Goal: Task Accomplishment & Management: Manage account settings

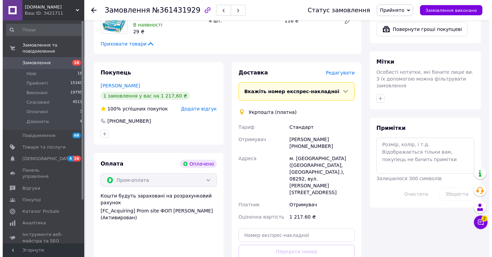
scroll to position [264, 0]
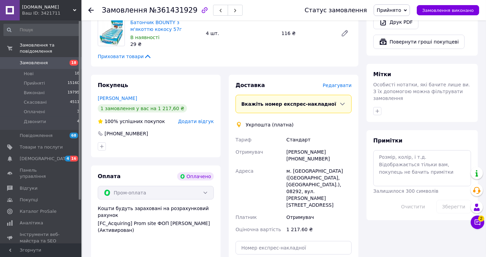
click at [346, 83] on span "Редагувати" at bounding box center [337, 85] width 29 height 5
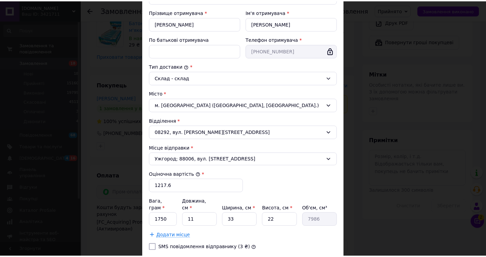
scroll to position [169, 0]
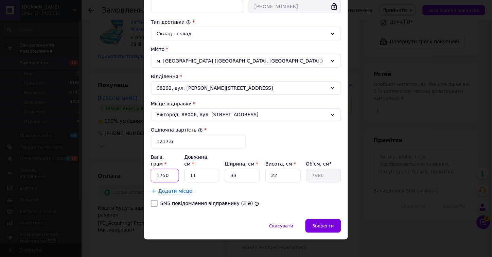
click at [169, 169] on input "1750" at bounding box center [165, 176] width 28 height 14
type input "4000"
click at [331, 224] on span "Зберегти" at bounding box center [323, 226] width 21 height 5
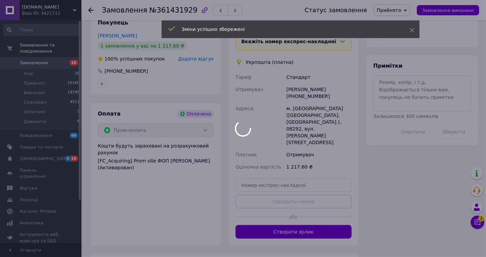
scroll to position [377, 0]
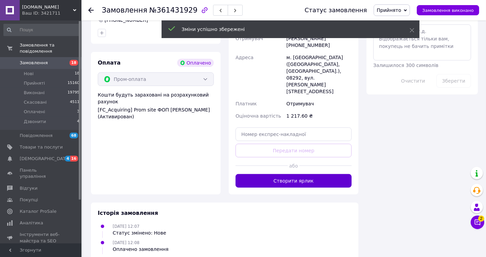
click at [308, 174] on button "Створити ярлик" at bounding box center [294, 181] width 116 height 14
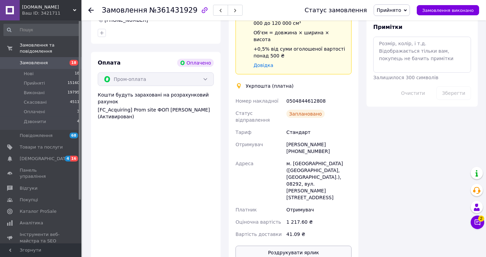
click at [291, 246] on button "Роздрукувати ярлик" at bounding box center [294, 253] width 116 height 14
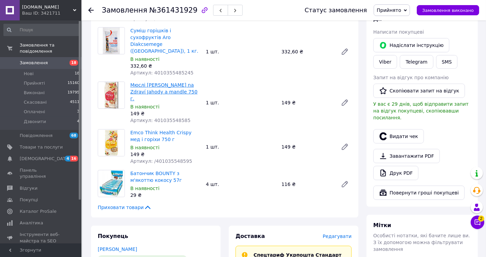
scroll to position [0, 0]
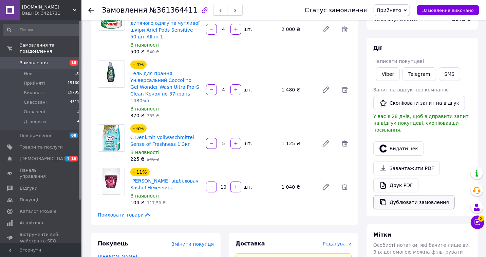
scroll to position [75, 0]
click at [404, 178] on link "Друк PDF" at bounding box center [396, 185] width 45 height 14
click at [408, 197] on button "Дублювати замовлення" at bounding box center [415, 202] width 82 height 14
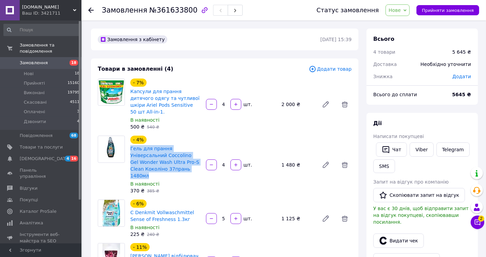
drag, startPoint x: 128, startPoint y: 141, endPoint x: 171, endPoint y: 161, distance: 47.1
click at [171, 161] on div "- 4% Гель для прання Універсальний Coccolino Gel Wonder Wash Ultra Pro-S Clean …" at bounding box center [166, 164] width 76 height 61
copy link "Гель для прання Універсальний Coccolino Gel Wonder Wash Ultra Pro-S Clean Кокол…"
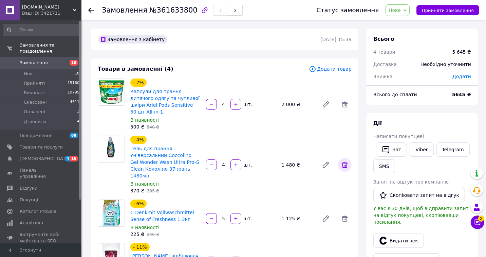
click at [345, 162] on icon at bounding box center [345, 165] width 6 height 6
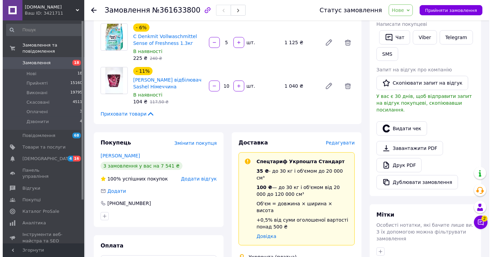
scroll to position [113, 0]
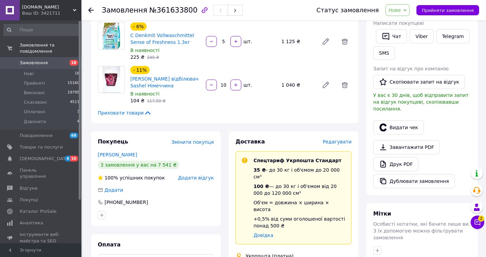
click at [340, 139] on span "Редагувати" at bounding box center [337, 141] width 29 height 5
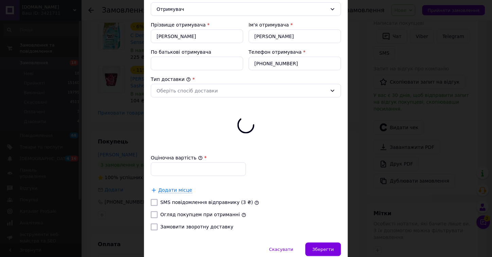
type input "4165"
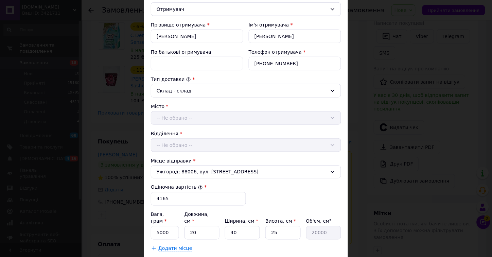
scroll to position [141, 0]
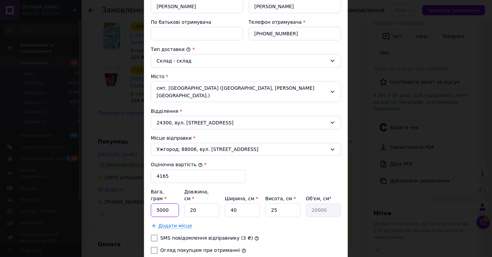
click at [169, 203] on input "5000" at bounding box center [165, 210] width 28 height 14
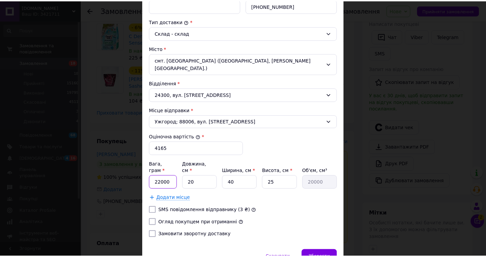
scroll to position [193, 0]
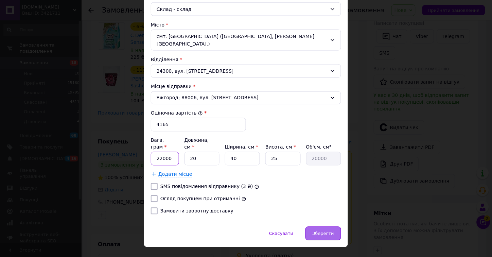
type input "22000"
click at [320, 227] on div "Зберегти" at bounding box center [323, 234] width 36 height 14
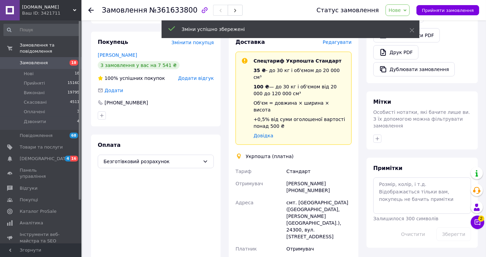
scroll to position [302, 0]
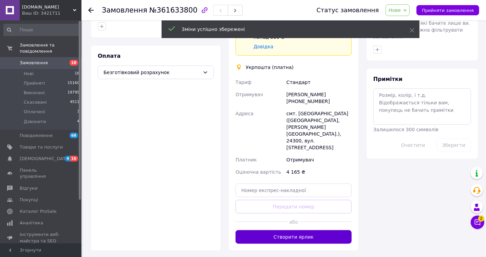
click at [304, 230] on button "Створити ярлик" at bounding box center [294, 237] width 116 height 14
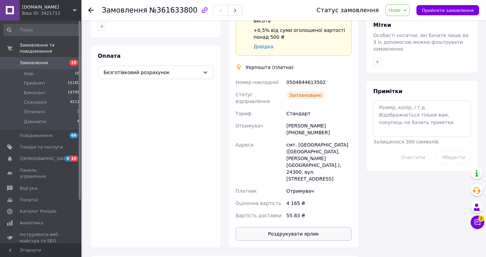
click at [303, 227] on button "Роздрукувати ярлик" at bounding box center [294, 234] width 116 height 14
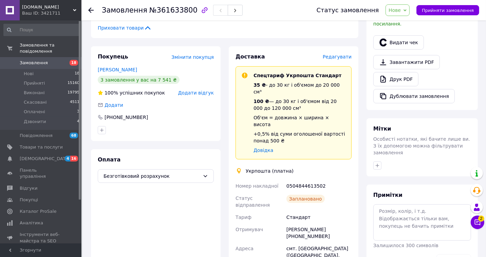
scroll to position [189, 0]
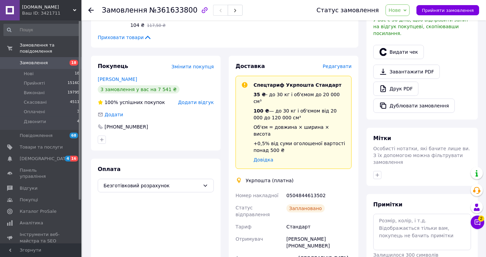
click at [401, 10] on span "Нове" at bounding box center [395, 9] width 12 height 5
click at [405, 22] on li "Прийнято" at bounding box center [401, 24] width 31 height 10
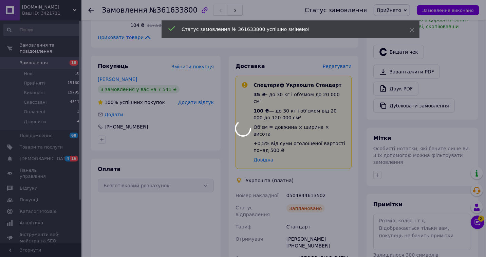
click at [335, 213] on div at bounding box center [243, 128] width 486 height 257
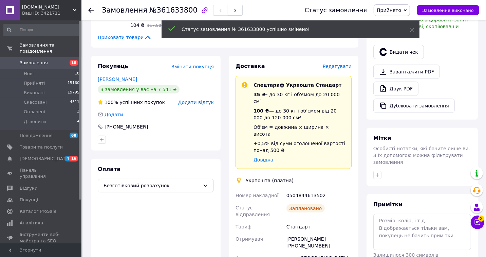
click at [337, 233] on div "Юлія Сандул +380961627742" at bounding box center [319, 242] width 68 height 19
copy div "380961627742"
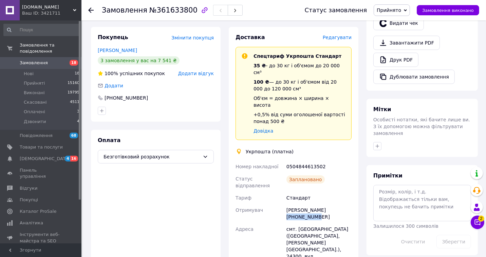
scroll to position [264, 0]
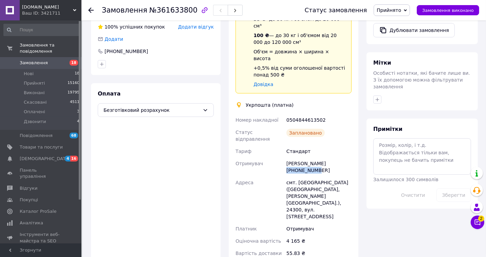
click at [330, 157] on div "Юлія Сандул +380961627742" at bounding box center [319, 166] width 68 height 19
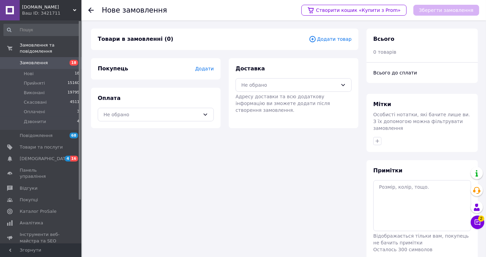
click at [327, 39] on span "Додати товар" at bounding box center [330, 38] width 43 height 7
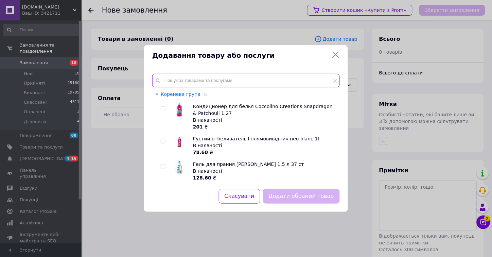
click at [229, 82] on input "text" at bounding box center [246, 81] width 188 height 14
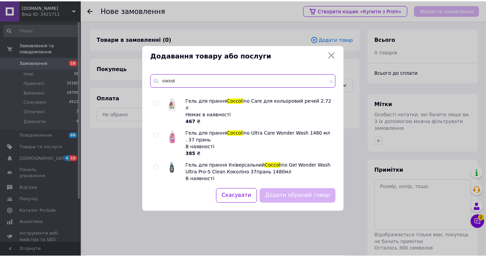
scroll to position [425, 0]
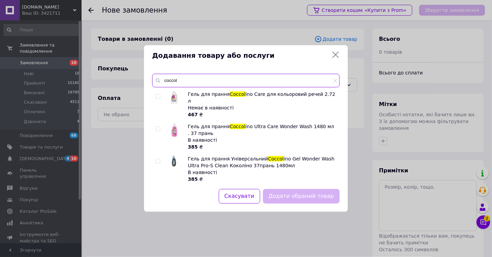
type input "coccol"
click at [160, 159] on input "checkbox" at bounding box center [158, 161] width 4 height 4
checkbox input "true"
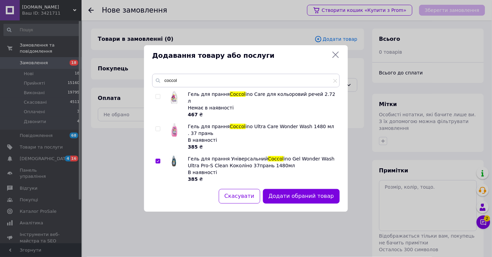
click at [288, 193] on button "Додати обраний товар" at bounding box center [301, 196] width 77 height 15
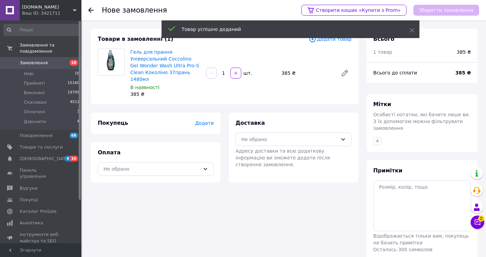
drag, startPoint x: 220, startPoint y: 67, endPoint x: 226, endPoint y: 69, distance: 6.3
click at [226, 71] on input "1" at bounding box center [223, 73] width 11 height 5
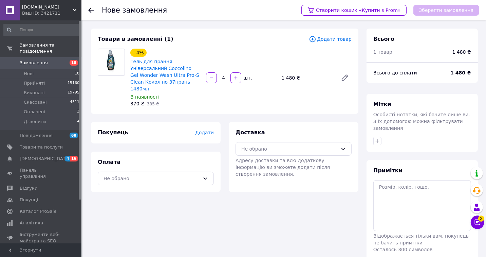
type input "4"
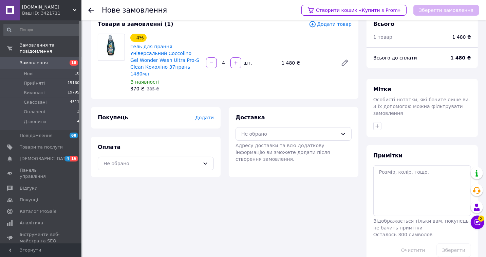
scroll to position [23, 0]
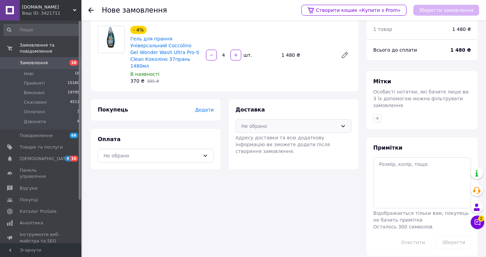
click at [278, 122] on div "Не обрано" at bounding box center [290, 125] width 96 height 7
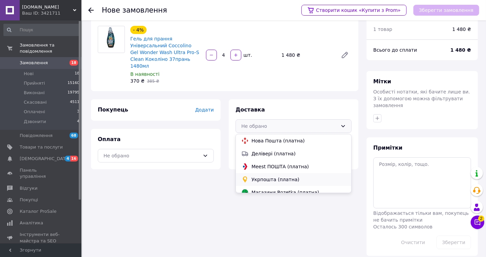
click at [272, 176] on span "Укрпошта (платна)" at bounding box center [299, 179] width 94 height 7
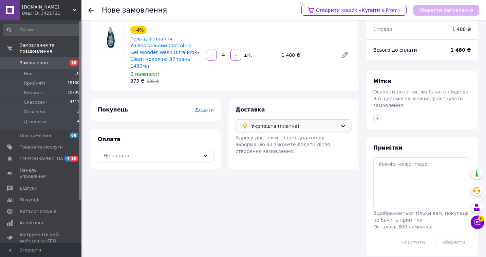
click at [206, 107] on span "Додати" at bounding box center [204, 109] width 19 height 5
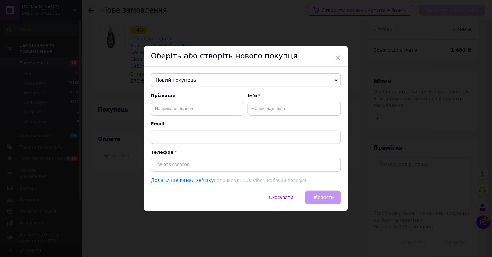
click at [184, 77] on span "Новий покупець" at bounding box center [246, 80] width 190 height 14
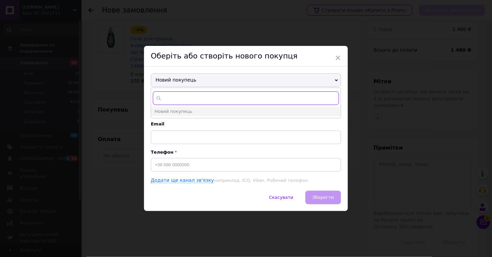
click at [177, 96] on input "text" at bounding box center [246, 98] width 186 height 14
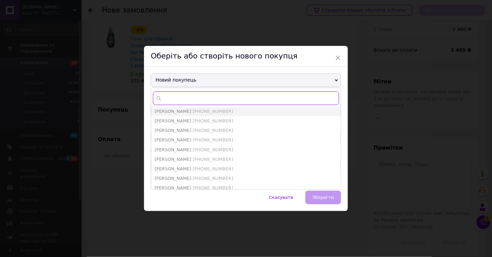
paste input "380961627742"
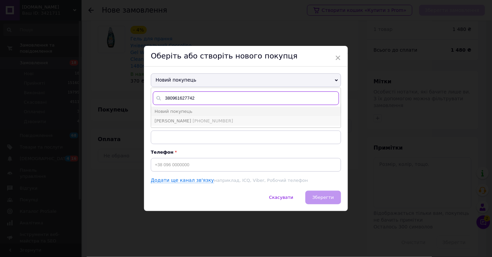
type input "380961627742"
click at [219, 118] on li "Юлія Сандул +380961627742" at bounding box center [246, 121] width 190 height 10
type input "Юлія Сандул"
type input "+380961627742"
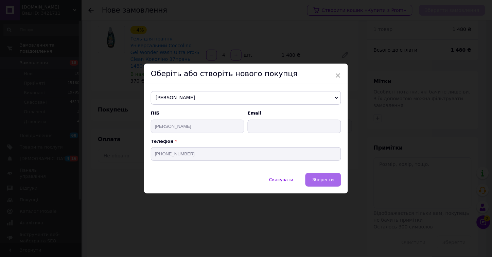
click at [326, 182] on span "Зберегти" at bounding box center [323, 179] width 21 height 5
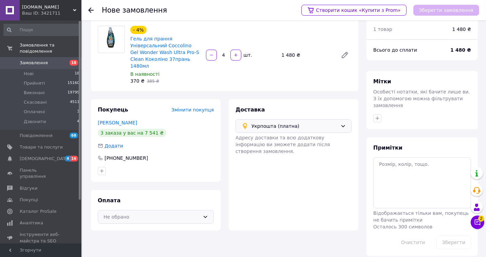
click at [174, 213] on div "Не обрано" at bounding box center [152, 216] width 96 height 7
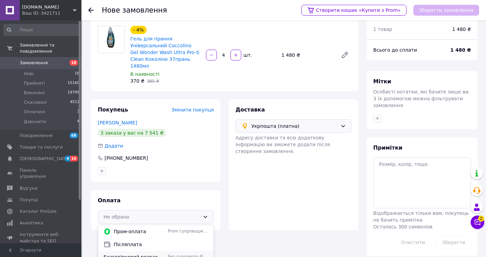
click at [162, 253] on span "Безготівковий розрахунок" at bounding box center [135, 256] width 62 height 7
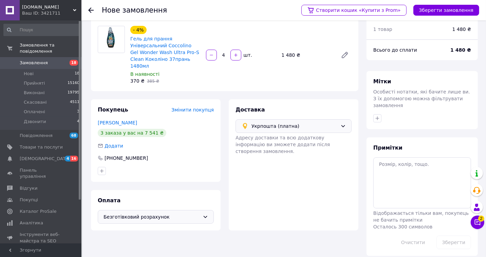
drag, startPoint x: 431, startPoint y: 11, endPoint x: 308, endPoint y: 2, distance: 123.7
click at [431, 11] on button "Зберегти замовлення" at bounding box center [447, 10] width 66 height 11
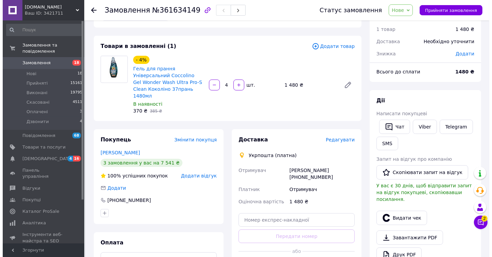
scroll to position [62, 0]
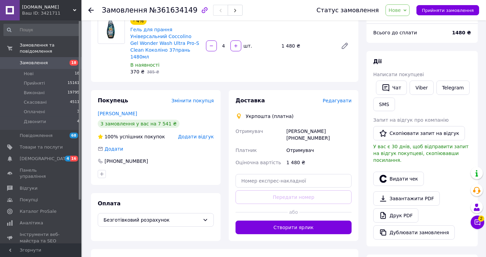
click at [332, 98] on span "Редагувати" at bounding box center [337, 100] width 29 height 5
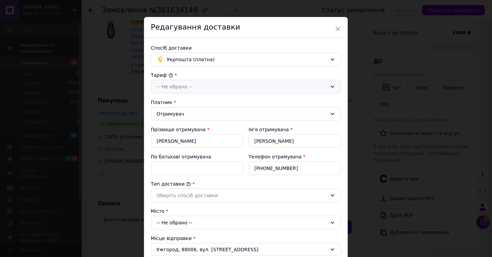
scroll to position [0, 0]
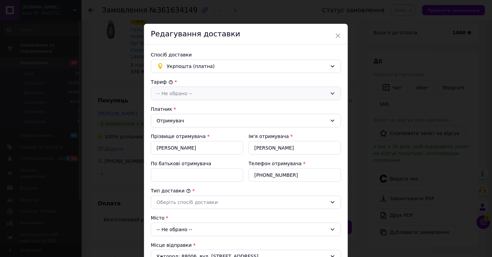
click at [198, 91] on div "-- Не обрано --" at bounding box center [242, 93] width 171 height 7
click at [191, 109] on li "Стандарт" at bounding box center [246, 108] width 190 height 13
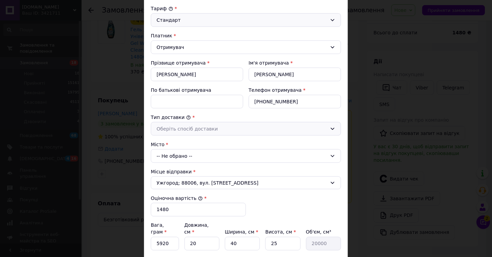
scroll to position [75, 0]
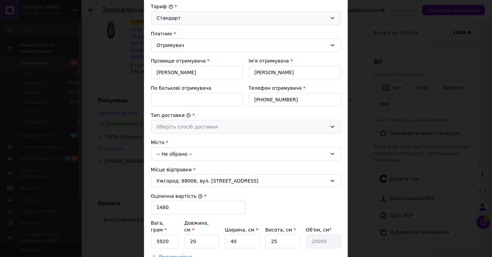
click at [193, 124] on div "Оберіть спосіб доставки" at bounding box center [242, 126] width 171 height 7
click at [192, 141] on li "Склад - склад" at bounding box center [246, 141] width 190 height 13
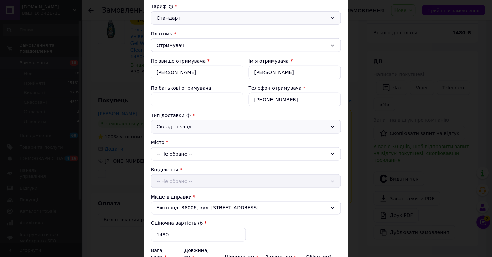
scroll to position [189, 0]
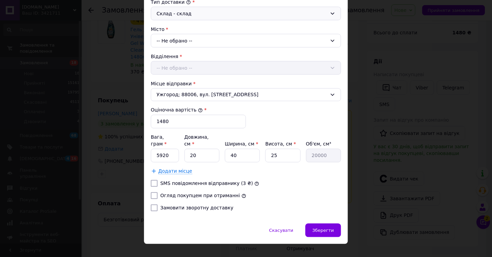
click at [187, 38] on div "-- Не обрано --" at bounding box center [246, 41] width 190 height 14
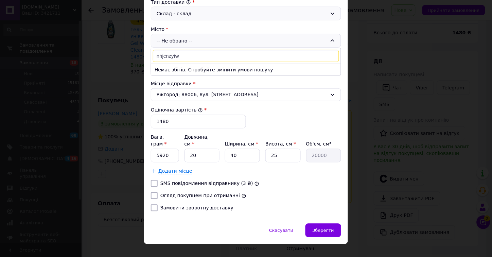
click at [181, 55] on input "nhjcnzytw" at bounding box center [246, 56] width 186 height 12
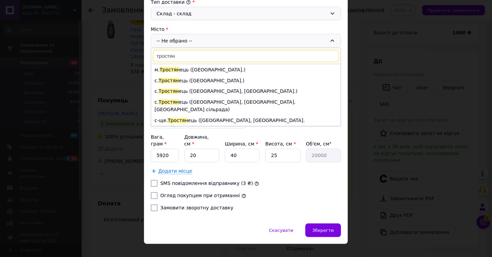
type input "тростян"
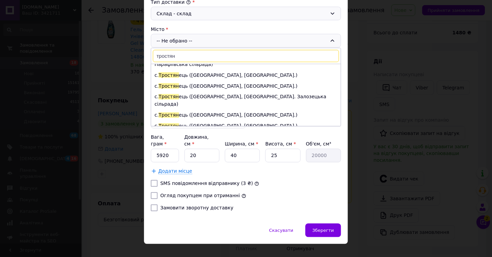
scroll to position [75, 0]
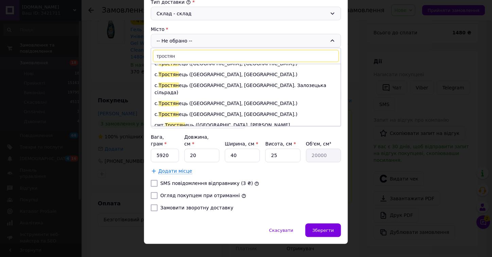
click at [222, 109] on li "с. Тростян ець (Вінницька обл., Могилів-Подільський р-н.)" at bounding box center [246, 114] width 190 height 11
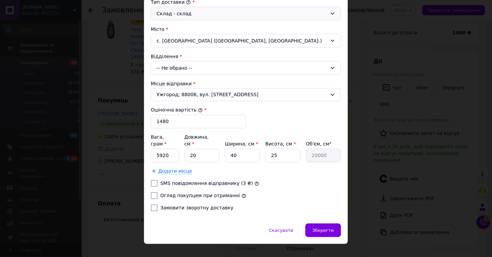
click at [191, 67] on div "-- Не обрано --" at bounding box center [246, 68] width 190 height 14
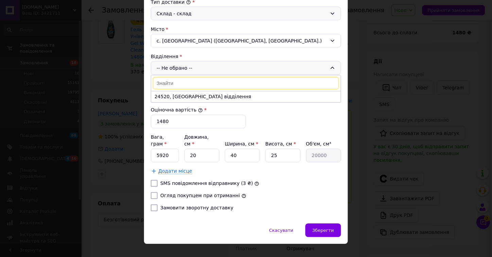
click at [192, 63] on div "-- Не обрано -- 24520, Пересувне відділення" at bounding box center [246, 68] width 190 height 14
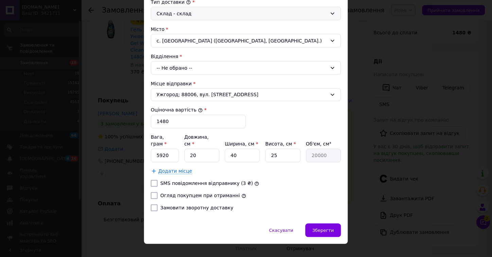
click at [186, 39] on div "с. Тростянець (Вінницька обл., Могилів-Подільський р-н.)" at bounding box center [246, 41] width 190 height 14
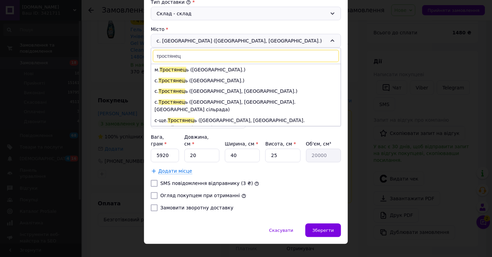
scroll to position [98, 0]
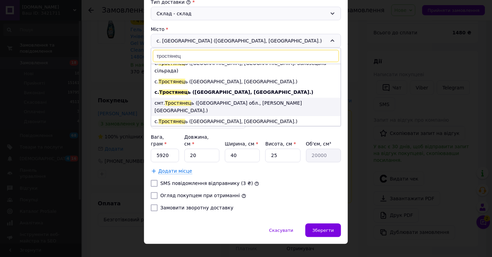
type input "тростянец"
click at [206, 98] on li "смт. Тростянец ь (Вінницька обл., Гайсинський р-н.)" at bounding box center [246, 107] width 190 height 18
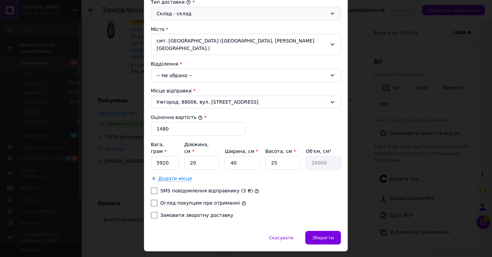
click at [195, 71] on div "-- Не обрано --" at bounding box center [246, 76] width 190 height 14
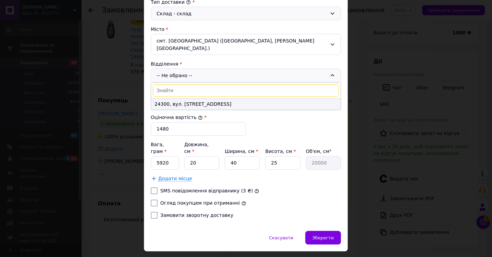
click at [198, 99] on li "24300, вул. Соборна, 47" at bounding box center [246, 104] width 190 height 11
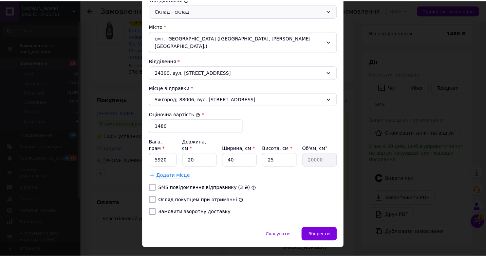
scroll to position [193, 0]
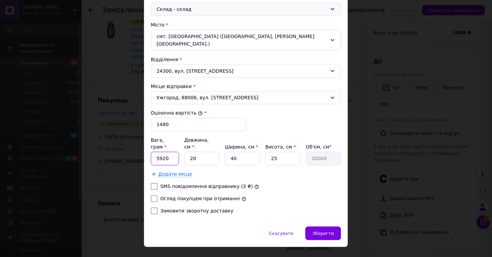
click at [173, 152] on input "5920" at bounding box center [165, 159] width 28 height 14
drag, startPoint x: 328, startPoint y: 216, endPoint x: 324, endPoint y: 212, distance: 5.8
click at [328, 231] on span "Зберегти" at bounding box center [323, 233] width 21 height 5
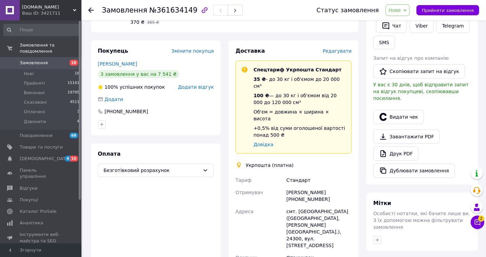
scroll to position [175, 0]
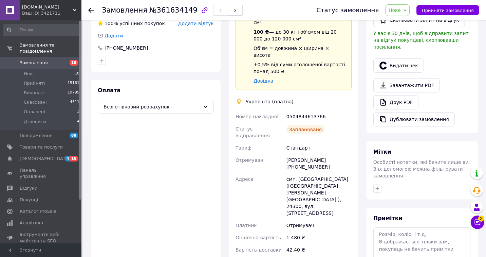
click at [399, 10] on span "Нове" at bounding box center [395, 9] width 12 height 5
click at [400, 20] on li "Прийнято" at bounding box center [401, 24] width 31 height 10
click at [30, 60] on span "Замовлення" at bounding box center [34, 63] width 28 height 6
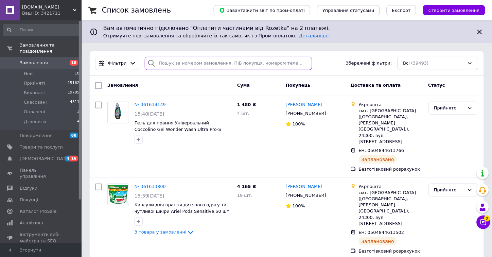
click at [169, 63] on input "search" at bounding box center [228, 63] width 167 height 13
click at [168, 62] on input "search" at bounding box center [228, 63] width 167 height 13
click at [164, 60] on input "search" at bounding box center [228, 63] width 167 height 13
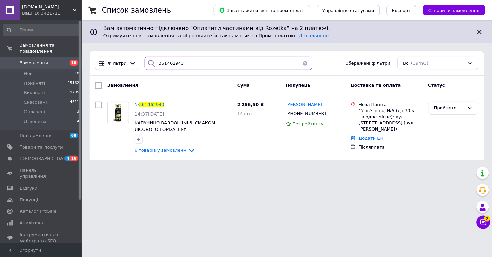
click at [180, 64] on input "361462943" at bounding box center [228, 63] width 167 height 13
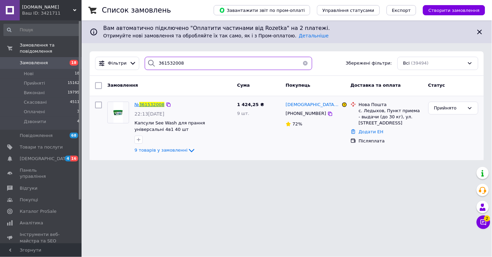
type input "361532008"
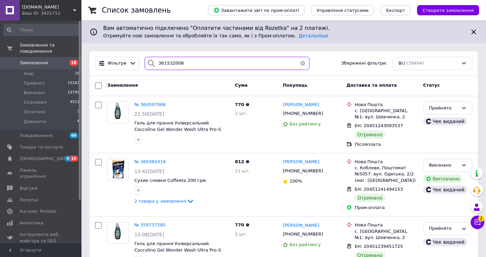
click at [190, 66] on input "361532008" at bounding box center [227, 63] width 165 height 13
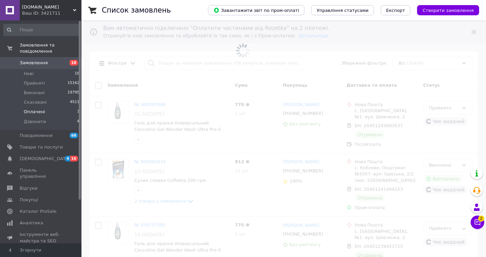
click at [32, 109] on span "Оплачені" at bounding box center [34, 112] width 21 height 6
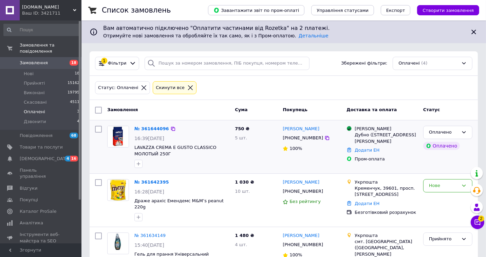
drag, startPoint x: 152, startPoint y: 123, endPoint x: 291, endPoint y: 90, distance: 143.2
click at [305, 123] on div "Богдана Коман +380734872197 100%" at bounding box center [312, 147] width 64 height 48
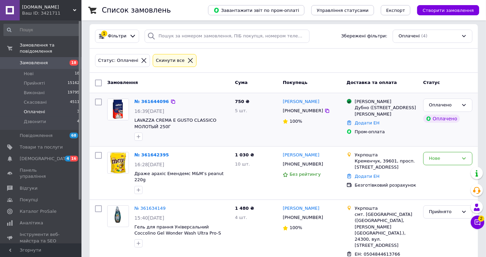
scroll to position [38, 0]
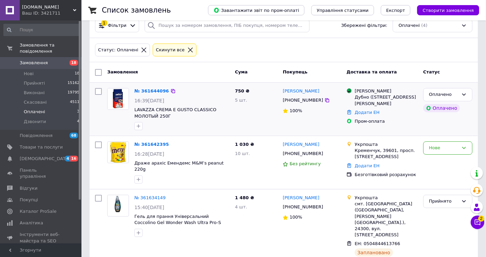
drag, startPoint x: 154, startPoint y: 143, endPoint x: 208, endPoint y: 85, distance: 79.8
click at [208, 85] on div "№ 361644096 16:39, 12.09.2025 LAVAZZA CREMA E GUSTO CLASSICO МОЛОТЫЙ 250Г" at bounding box center [182, 109] width 101 height 48
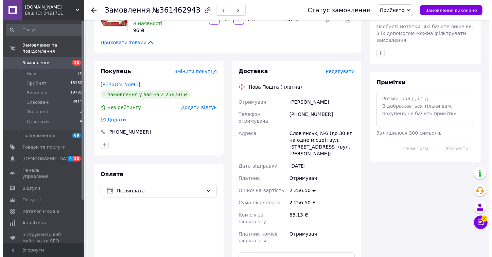
scroll to position [300, 0]
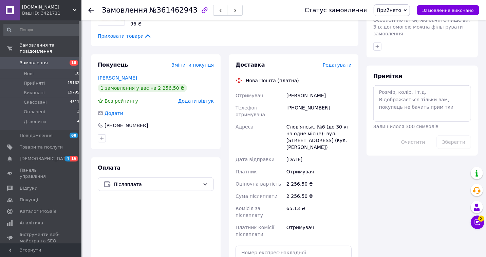
click at [341, 62] on span "Редагувати" at bounding box center [337, 64] width 29 height 5
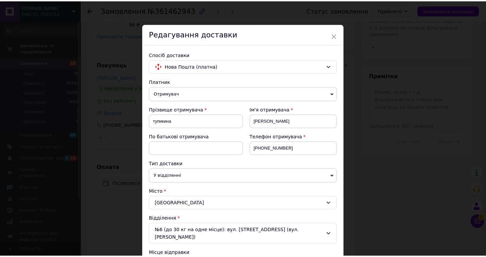
scroll to position [262, 0]
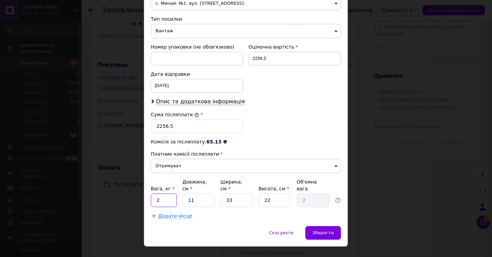
click at [164, 194] on input "2" at bounding box center [164, 201] width 26 height 14
type input "10"
click at [317, 230] on span "Зберегти" at bounding box center [323, 232] width 21 height 5
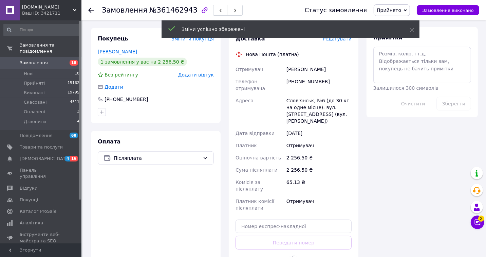
scroll to position [375, 0]
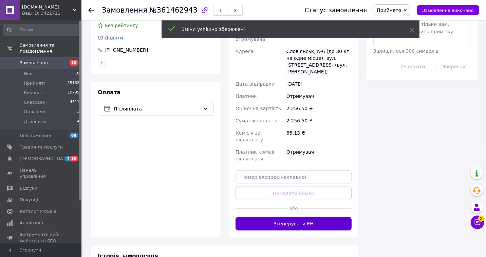
click at [292, 217] on button "Згенерувати ЕН" at bounding box center [294, 224] width 116 height 14
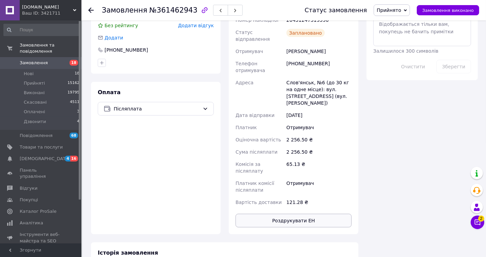
click at [284, 214] on button "Роздрукувати ЕН" at bounding box center [294, 221] width 116 height 14
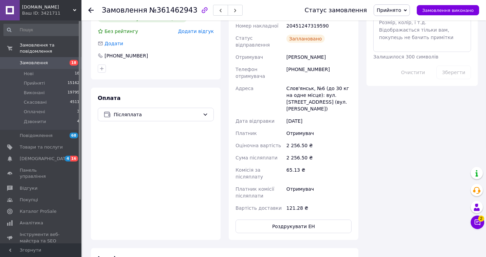
scroll to position [187, 0]
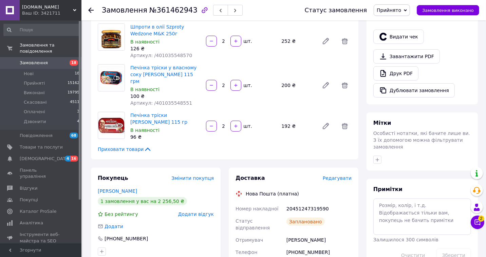
drag, startPoint x: 400, startPoint y: 30, endPoint x: 354, endPoint y: 37, distance: 46.4
click at [400, 30] on button "Видати чек" at bounding box center [399, 37] width 51 height 14
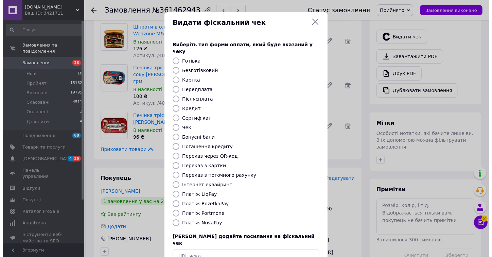
scroll to position [180, 0]
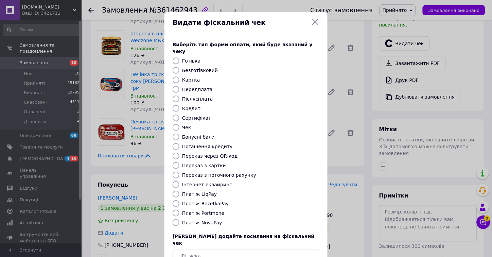
click at [197, 220] on label "Платіж NovaPay" at bounding box center [202, 222] width 40 height 5
click at [179, 219] on input "Платіж NovaPay" at bounding box center [176, 222] width 7 height 7
radio input "true"
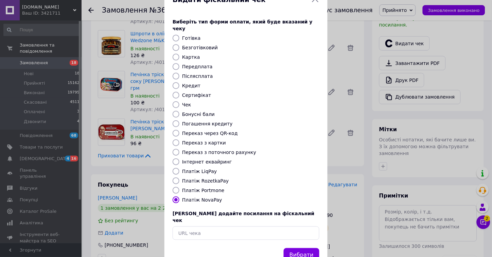
scroll to position [35, 0]
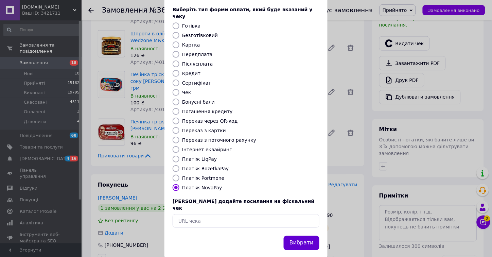
click at [297, 236] on button "Вибрати" at bounding box center [302, 243] width 36 height 15
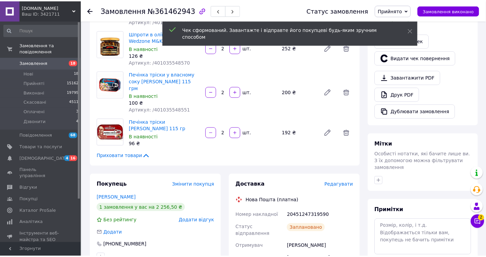
scroll to position [187, 0]
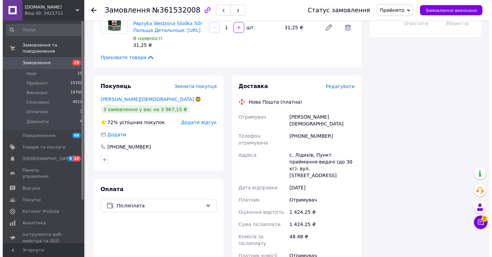
scroll to position [377, 0]
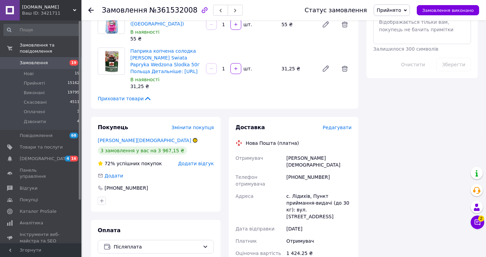
click at [329, 125] on span "Редагувати" at bounding box center [337, 127] width 29 height 5
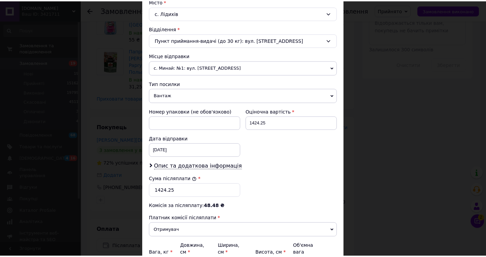
scroll to position [262, 0]
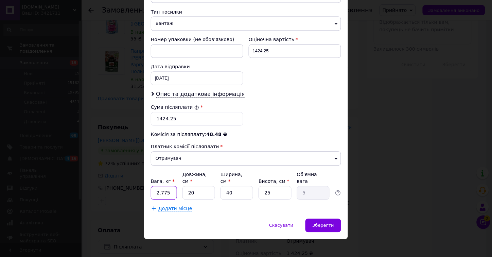
click at [167, 186] on input "2.775" at bounding box center [164, 193] width 26 height 14
type input "6.5"
click at [323, 223] on span "Зберегти" at bounding box center [323, 225] width 21 height 5
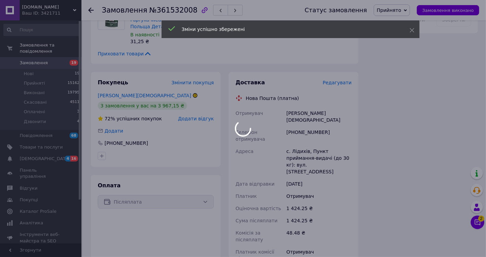
scroll to position [491, 0]
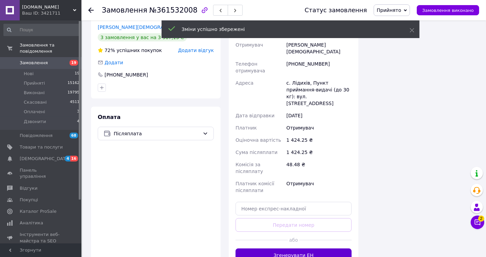
click at [288, 248] on button "Згенерувати ЕН" at bounding box center [294, 255] width 116 height 14
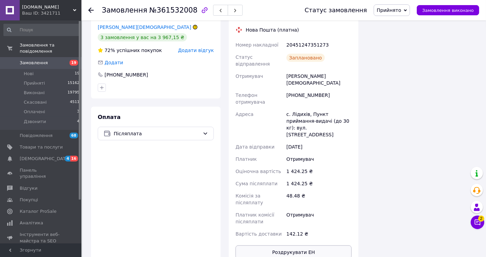
click at [293, 245] on button "Роздрукувати ЕН" at bounding box center [294, 252] width 116 height 14
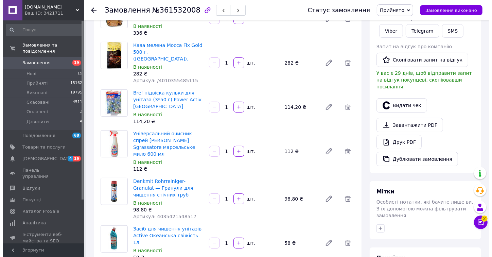
scroll to position [113, 0]
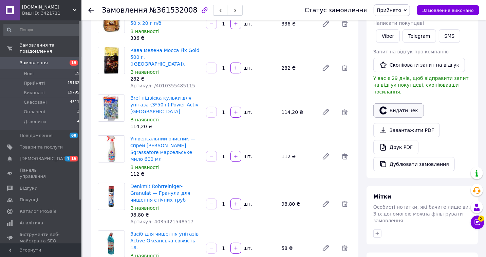
click at [406, 103] on button "Видати чек" at bounding box center [399, 110] width 51 height 14
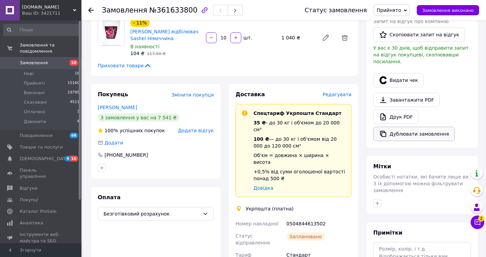
scroll to position [151, 0]
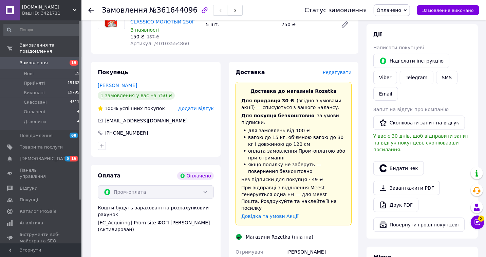
scroll to position [113, 0]
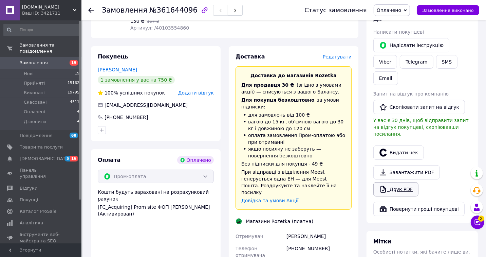
click at [403, 182] on link "Друк PDF" at bounding box center [396, 189] width 45 height 14
drag, startPoint x: 412, startPoint y: 167, endPoint x: 407, endPoint y: 166, distance: 5.2
click at [411, 182] on link "Друк PDF" at bounding box center [396, 189] width 45 height 14
click at [398, 14] on span "Оплачено" at bounding box center [392, 10] width 36 height 12
click at [399, 23] on li "Прийнято" at bounding box center [392, 24] width 36 height 10
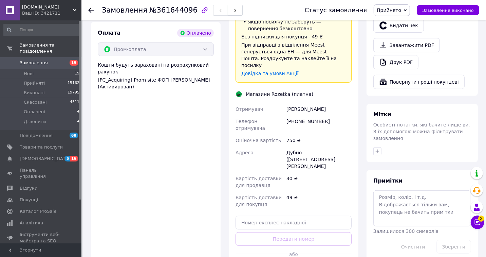
scroll to position [302, 0]
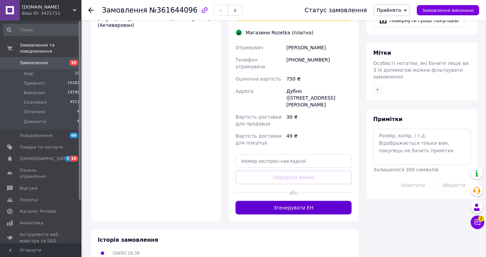
click at [300, 201] on button "Згенерувати ЕН" at bounding box center [294, 208] width 116 height 14
click at [302, 201] on button "Генерація ЕН ..." at bounding box center [294, 208] width 116 height 14
click at [322, 201] on button "Генерація ЕН ..." at bounding box center [294, 208] width 116 height 14
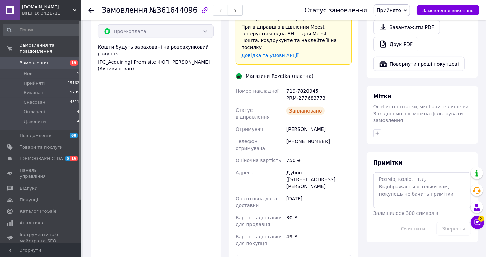
scroll to position [226, 0]
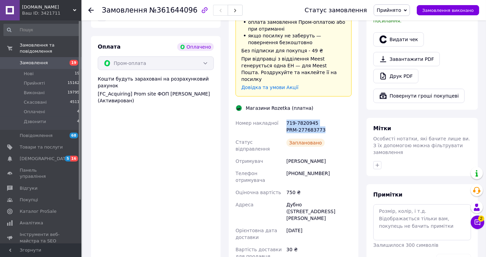
drag, startPoint x: 287, startPoint y: 114, endPoint x: 325, endPoint y: 121, distance: 39.4
click at [325, 121] on div "719-7820945 PRM-277683773" at bounding box center [319, 126] width 68 height 19
copy div "719-7820945 PRM-277683773"
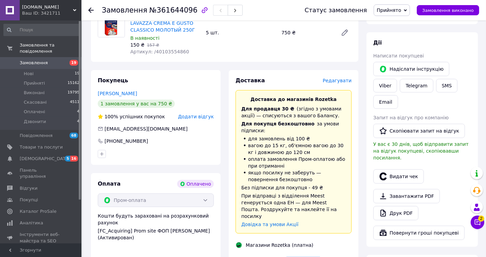
scroll to position [75, 0]
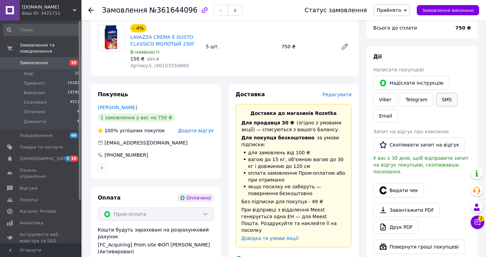
click at [437, 101] on button "SMS" at bounding box center [448, 100] width 22 height 14
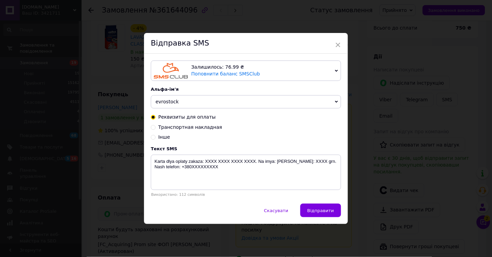
drag, startPoint x: 196, startPoint y: 127, endPoint x: 209, endPoint y: 137, distance: 16.4
click at [196, 127] on span "Транспортная накладная" at bounding box center [190, 126] width 64 height 5
click at [156, 127] on input "Транспортная накладная" at bounding box center [153, 126] width 5 height 5
radio input "true"
radio input "false"
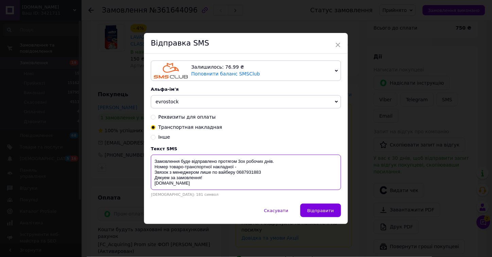
click at [242, 168] on textarea "Замовлення буде відправлено протягом 3ох робочих днів. Номер товаро-транспортно…" at bounding box center [246, 172] width 190 height 35
paste textarea "719-7820945 PRM-277683773"
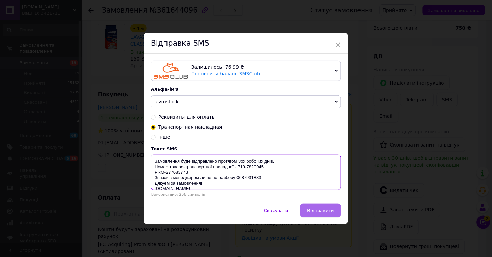
type textarea "Замовлення буде відправлено протягом 3ох робочих днів. Номер товаро-транспортно…"
click at [313, 217] on button "Відправити" at bounding box center [320, 210] width 41 height 14
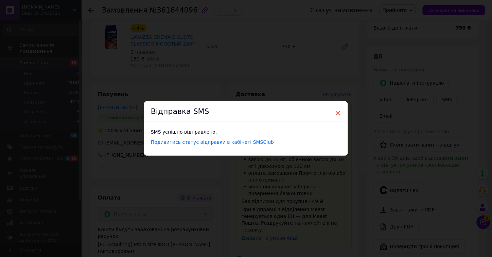
click at [338, 112] on span "×" at bounding box center [338, 113] width 6 height 12
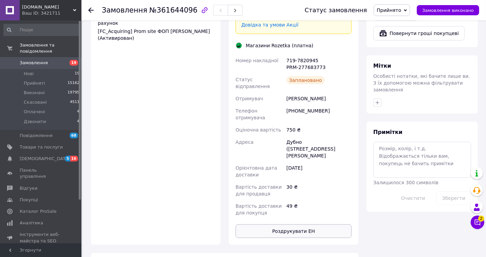
scroll to position [302, 0]
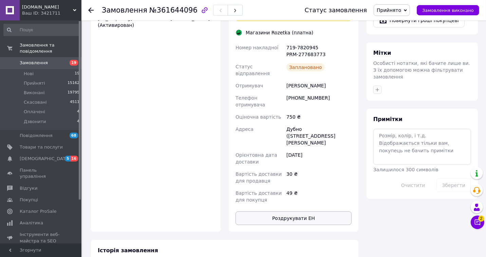
click at [300, 211] on button "Роздрукувати ЕН" at bounding box center [294, 218] width 116 height 14
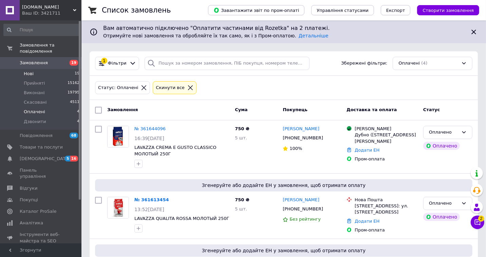
click at [35, 69] on li "Нові 19" at bounding box center [42, 74] width 84 height 10
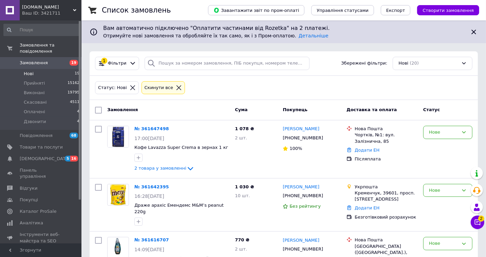
click at [130, 87] on icon at bounding box center [132, 87] width 5 height 5
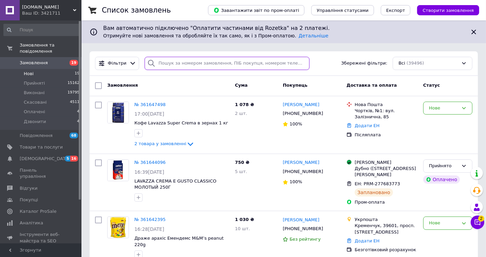
click at [182, 67] on input "search" at bounding box center [227, 63] width 165 height 13
click at [181, 65] on input "search" at bounding box center [227, 63] width 165 height 13
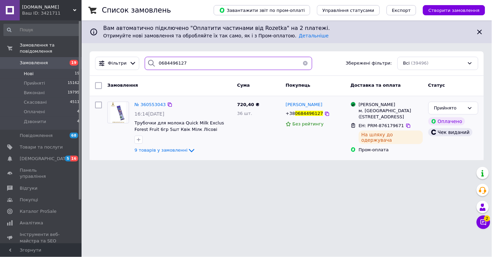
type input "0684496127"
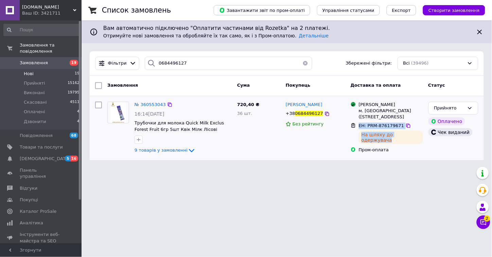
drag, startPoint x: 359, startPoint y: 132, endPoint x: 424, endPoint y: 145, distance: 66.0
click at [424, 145] on div "ЕН: PRM-876179671 На шляху до одержувача" at bounding box center [390, 133] width 67 height 24
click at [211, 90] on div "Замовлення" at bounding box center [170, 85] width 130 height 12
click at [33, 71] on span "Нові" at bounding box center [29, 74] width 10 height 6
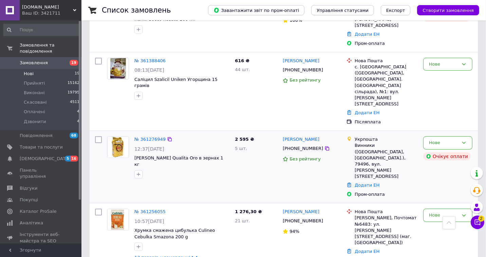
scroll to position [340, 0]
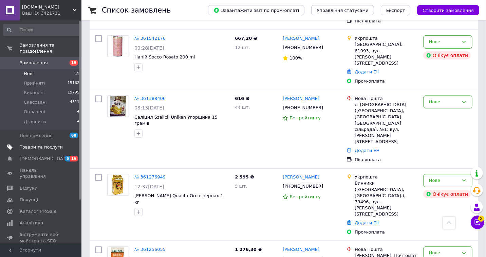
click at [28, 144] on span "Товари та послуги" at bounding box center [41, 147] width 43 height 6
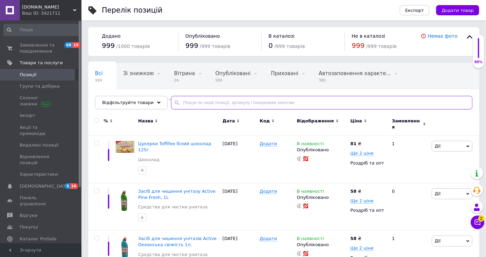
click at [189, 103] on input "text" at bounding box center [322, 103] width 302 height 14
paste input "Саліцил Szalicil Uniken Угорщина 15 грамів"
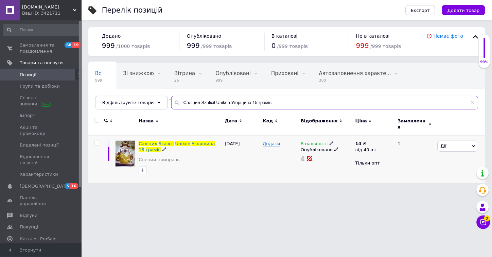
type input "Саліцил Szalicil Uniken Угорщина 15 грамів"
click at [330, 141] on icon at bounding box center [332, 143] width 4 height 4
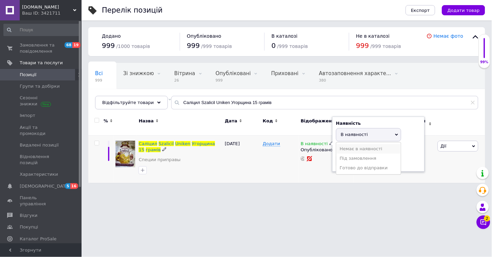
click at [345, 144] on li "Немає в наявності" at bounding box center [368, 149] width 65 height 10
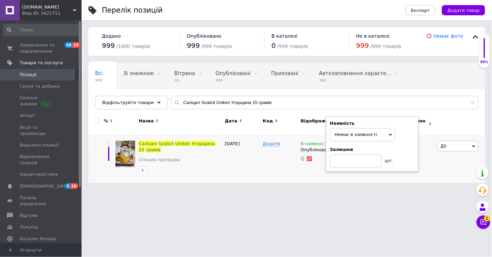
click at [295, 190] on html "Evrostock.com.ua Ваш ID: 3421711 Сайт Evrostock.com.ua Кабінет покупця Перевіри…" at bounding box center [246, 95] width 492 height 190
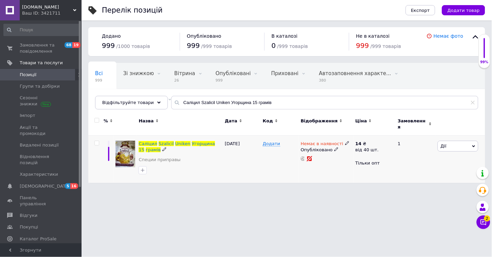
click at [450, 144] on span "Дії" at bounding box center [458, 146] width 41 height 11
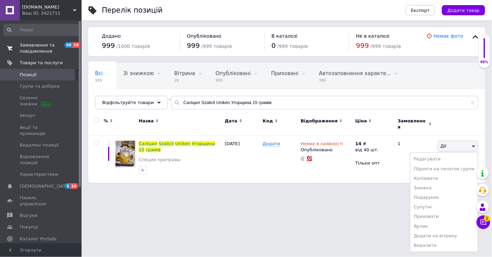
click at [28, 46] on span "Замовлення та повідомлення" at bounding box center [41, 48] width 43 height 12
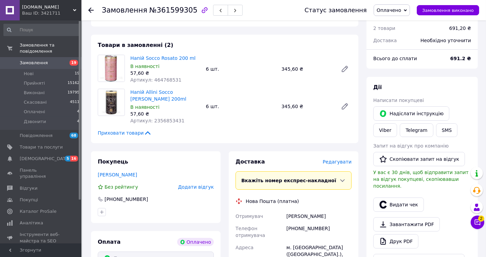
scroll to position [113, 0]
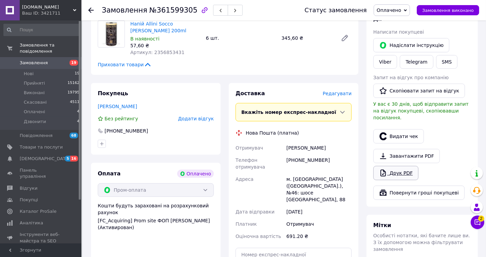
drag, startPoint x: 406, startPoint y: 170, endPoint x: 400, endPoint y: 167, distance: 6.7
click at [406, 169] on link "Друк PDF" at bounding box center [396, 173] width 45 height 14
click at [397, 167] on link "Друк PDF" at bounding box center [396, 173] width 45 height 14
click at [391, 9] on span "Оплачено" at bounding box center [389, 9] width 24 height 5
click at [391, 22] on li "Прийнято" at bounding box center [392, 24] width 36 height 10
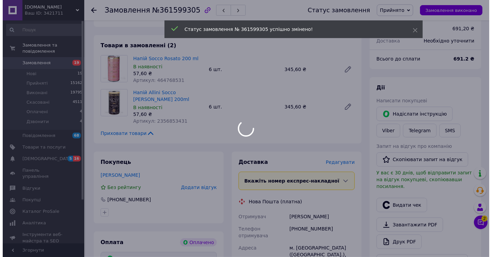
scroll to position [38, 0]
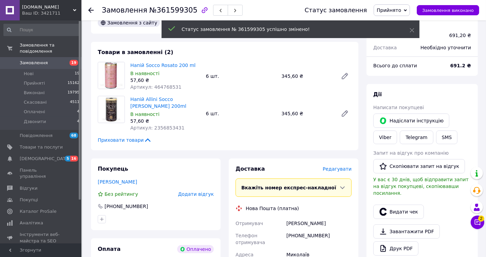
click at [337, 166] on span "Редагувати" at bounding box center [337, 168] width 29 height 5
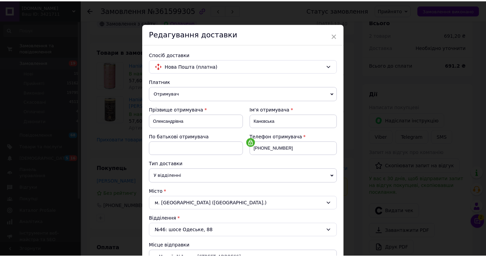
scroll to position [195, 0]
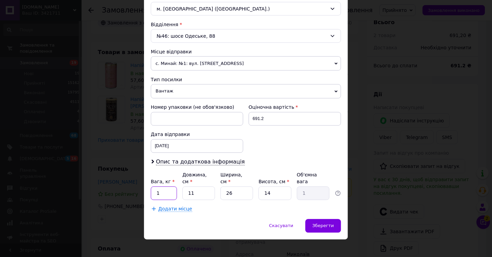
click at [168, 187] on input "1" at bounding box center [164, 194] width 26 height 14
click at [167, 187] on input "1" at bounding box center [164, 194] width 26 height 14
type input "3"
drag, startPoint x: 315, startPoint y: 219, endPoint x: 312, endPoint y: 212, distance: 8.1
click at [315, 223] on span "Зберегти" at bounding box center [323, 225] width 21 height 5
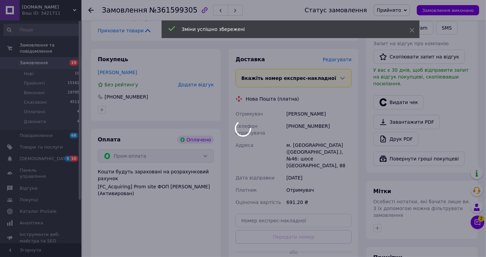
scroll to position [151, 0]
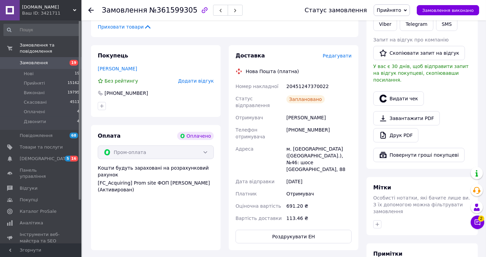
click at [300, 80] on div "20451247370022" at bounding box center [319, 86] width 68 height 12
copy div "20451247370022"
click at [437, 23] on button "SMS" at bounding box center [448, 24] width 22 height 14
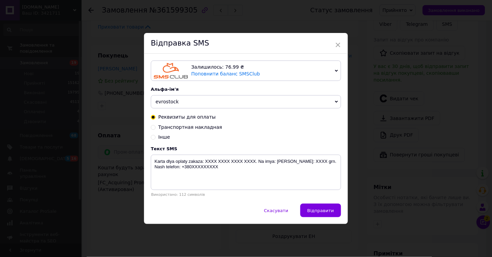
click at [205, 128] on span "Транспортная накладная" at bounding box center [190, 126] width 64 height 5
click at [156, 128] on input "Транспортная накладная" at bounding box center [153, 126] width 5 height 5
radio input "true"
radio input "false"
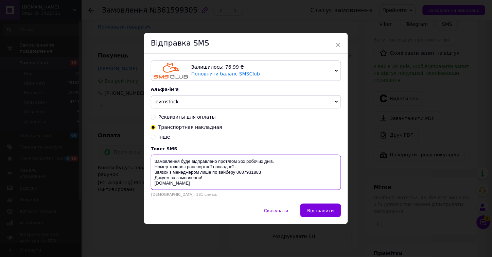
click at [243, 168] on textarea "Замовлення буде відправлено протягом 3ох робочих днів. Номер товаро-транспортно…" at bounding box center [246, 172] width 190 height 35
paste textarea "20451247370022"
type textarea "Замовлення буде відправлено протягом 3ох робочих днів. Номер товаро-транспортно…"
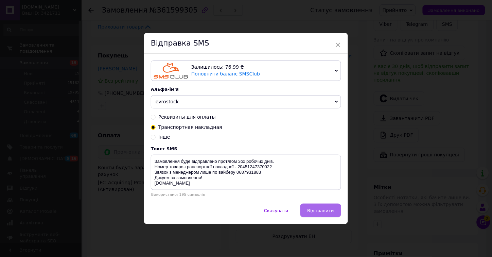
click at [320, 215] on button "Відправити" at bounding box center [320, 210] width 41 height 14
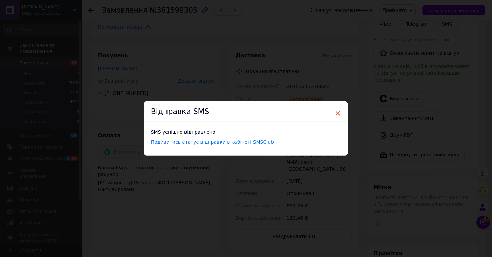
click at [338, 113] on span "×" at bounding box center [338, 113] width 6 height 12
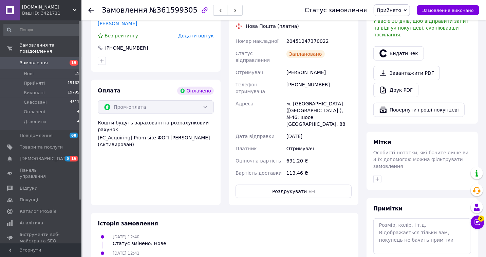
scroll to position [264, 0]
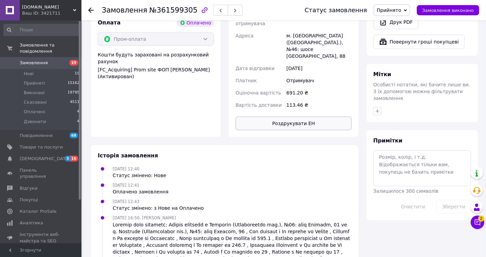
click at [304, 117] on button "Роздрукувати ЕН" at bounding box center [294, 124] width 116 height 14
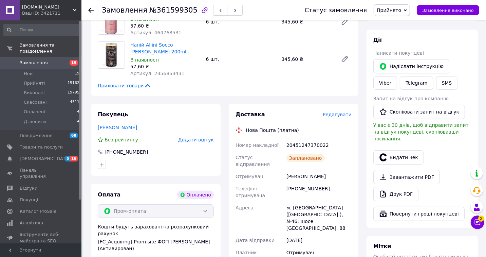
scroll to position [0, 0]
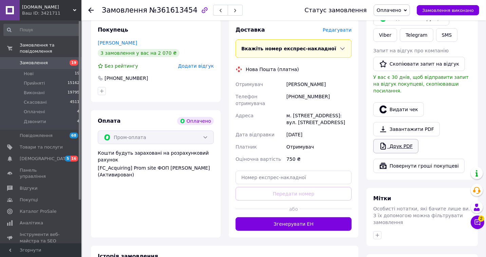
scroll to position [151, 0]
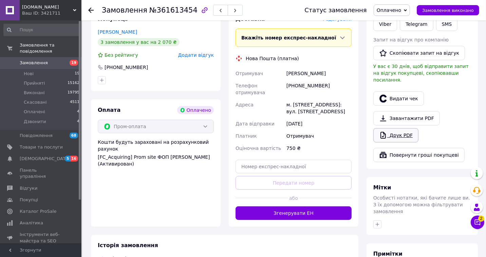
click at [392, 130] on link "Друк PDF" at bounding box center [396, 135] width 45 height 14
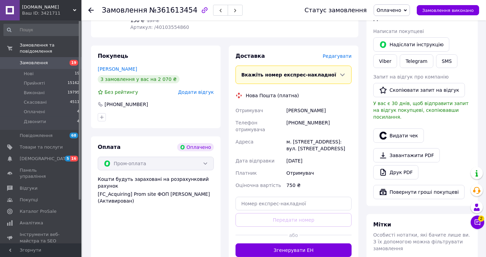
scroll to position [38, 0]
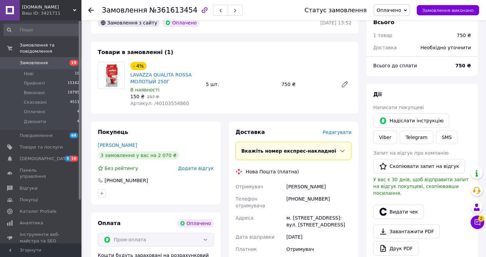
click at [396, 8] on span "Оплачено" at bounding box center [389, 9] width 24 height 5
click at [393, 22] on li "Прийнято" at bounding box center [392, 24] width 36 height 10
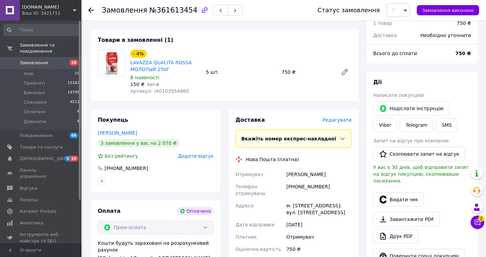
scroll to position [113, 0]
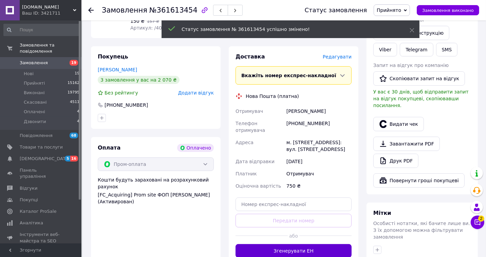
click at [300, 244] on button "Згенерувати ЕН" at bounding box center [294, 251] width 116 height 14
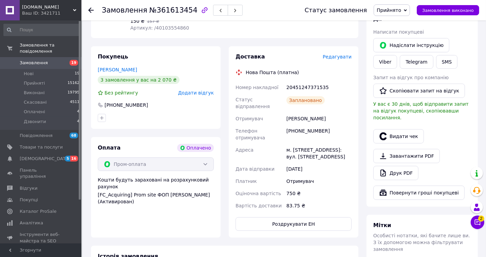
click at [293, 85] on div "20451247371535" at bounding box center [319, 87] width 68 height 12
copy div "20451247371535"
click at [437, 65] on button "SMS" at bounding box center [448, 62] width 22 height 14
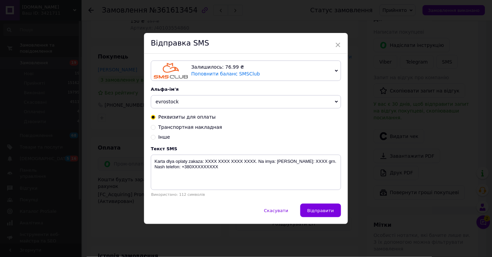
click at [195, 126] on span "Транспортная накладная" at bounding box center [190, 126] width 64 height 5
click at [156, 126] on input "Транспортная накладная" at bounding box center [153, 126] width 5 height 5
radio input "true"
radio input "false"
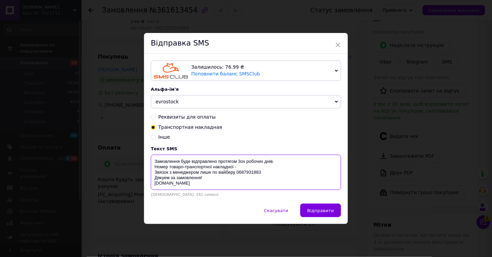
click at [243, 168] on textarea "Замовлення буде відправлено протягом 3ох робочих днів. Номер товаро-транспортно…" at bounding box center [246, 172] width 190 height 35
drag, startPoint x: 242, startPoint y: 167, endPoint x: 243, endPoint y: 163, distance: 4.5
paste textarea "20451247371535"
type textarea "Замовлення буде відправлено протягом 3ох робочих днів. Номер товаро-транспортно…"
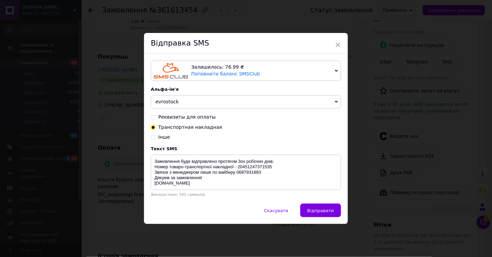
drag, startPoint x: 317, startPoint y: 208, endPoint x: 312, endPoint y: 198, distance: 11.7
click at [317, 208] on button "Відправити" at bounding box center [320, 210] width 41 height 14
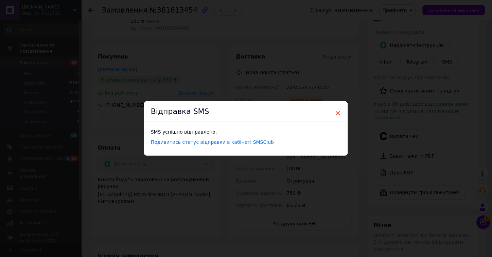
click at [336, 111] on span "×" at bounding box center [338, 113] width 6 height 12
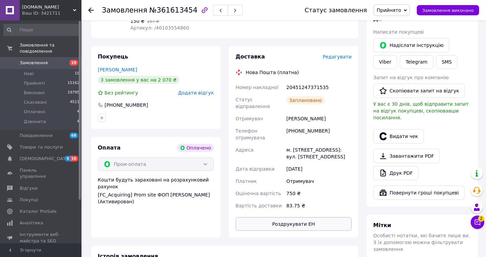
click at [291, 217] on button "Роздрукувати ЕН" at bounding box center [294, 224] width 116 height 14
click at [473, 221] on button "Чат з покупцем 2" at bounding box center [478, 222] width 14 height 14
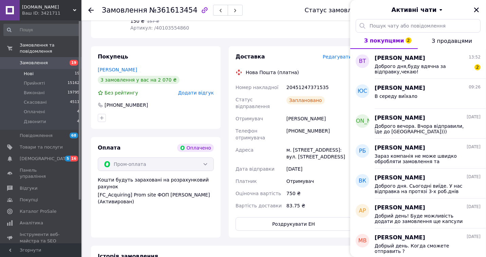
click at [33, 69] on li "Нові 19" at bounding box center [42, 74] width 84 height 10
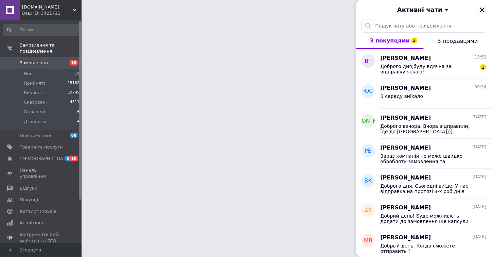
click at [484, 9] on icon "Закрити" at bounding box center [482, 10] width 6 height 6
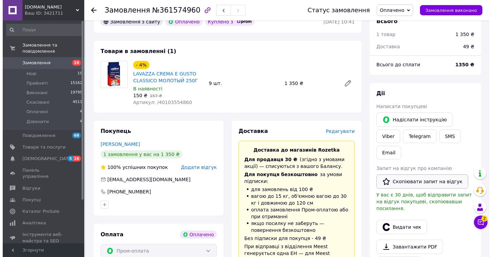
scroll to position [75, 0]
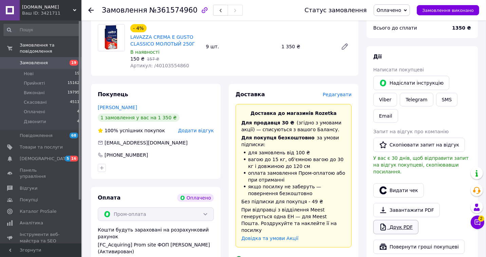
click at [402, 220] on link "Друк PDF" at bounding box center [396, 227] width 45 height 14
click at [396, 8] on span "Оплачено" at bounding box center [389, 9] width 24 height 5
click at [393, 22] on li "Прийнято" at bounding box center [392, 24] width 36 height 10
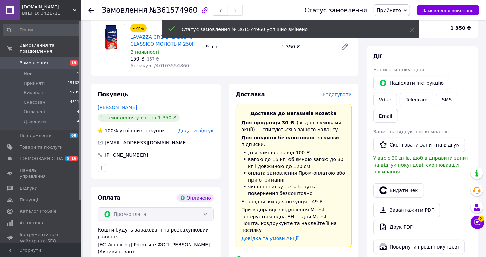
click at [338, 95] on span "Редагувати" at bounding box center [337, 94] width 29 height 5
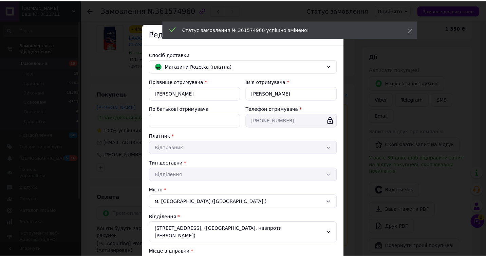
scroll to position [125, 0]
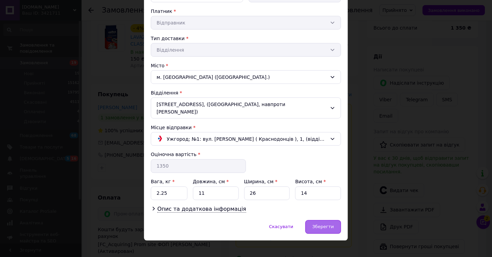
click at [325, 220] on div "Зберегти" at bounding box center [323, 227] width 36 height 14
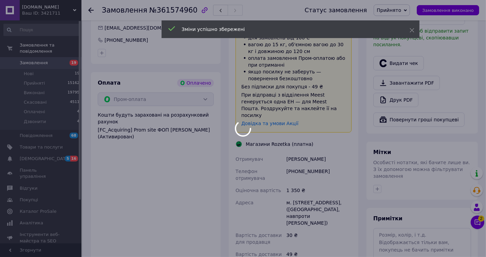
scroll to position [340, 0]
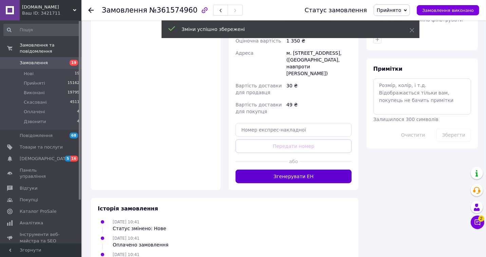
click at [310, 170] on button "Згенерувати ЕН" at bounding box center [294, 177] width 116 height 14
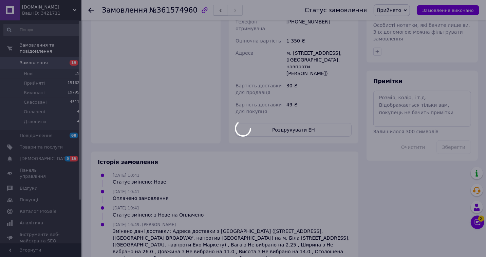
click at [300, 162] on div at bounding box center [243, 128] width 486 height 257
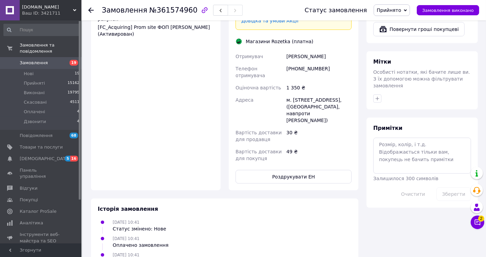
scroll to position [226, 0]
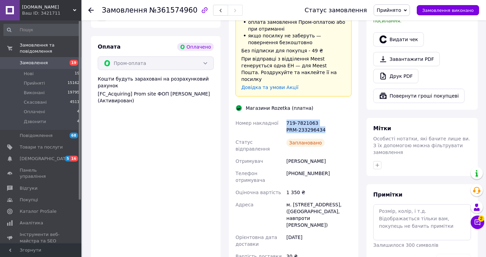
drag, startPoint x: 289, startPoint y: 117, endPoint x: 325, endPoint y: 123, distance: 36.6
click at [325, 123] on div "719-7821063 PRM-233296434" at bounding box center [319, 126] width 68 height 19
copy div "719-7821063 PRM-233296434"
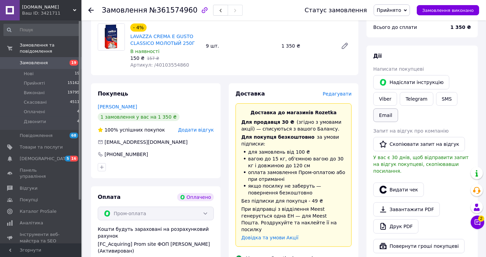
scroll to position [75, 0]
click at [437, 100] on button "SMS" at bounding box center [448, 100] width 22 height 14
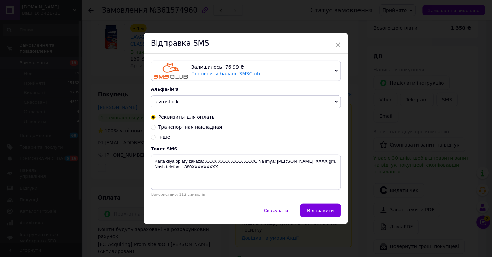
click at [199, 128] on span "Транспортная накладная" at bounding box center [190, 126] width 64 height 5
click at [156, 128] on input "Транспортная накладная" at bounding box center [153, 126] width 5 height 5
radio input "true"
radio input "false"
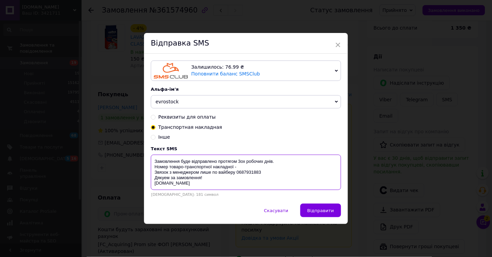
click at [239, 166] on textarea "Замовлення буде відправлено протягом 3ох робочих днів. Номер товаро-транспортно…" at bounding box center [246, 172] width 190 height 35
paste textarea "719-7821063 PRM-233296434"
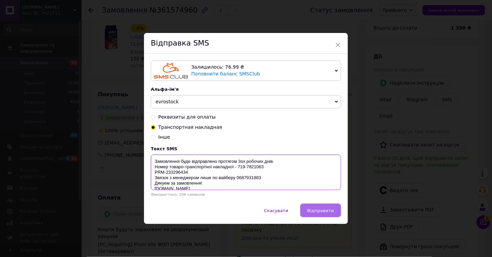
type textarea "Замовлення буде відправлено протягом 3ох робочих днів. Номер товаро-транспортно…"
click at [322, 208] on button "Відправити" at bounding box center [320, 210] width 41 height 14
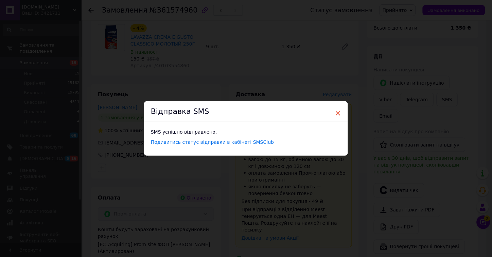
click at [338, 113] on span "×" at bounding box center [338, 113] width 6 height 12
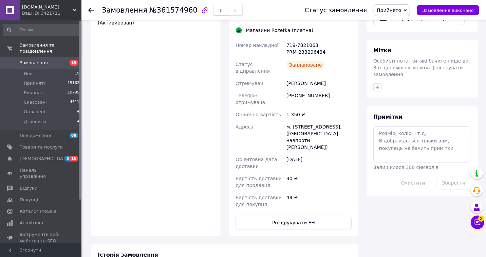
scroll to position [377, 0]
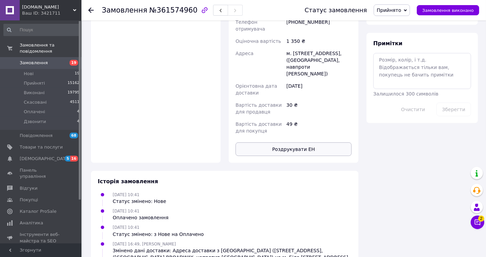
click at [310, 142] on button "Роздрукувати ЕН" at bounding box center [294, 149] width 116 height 14
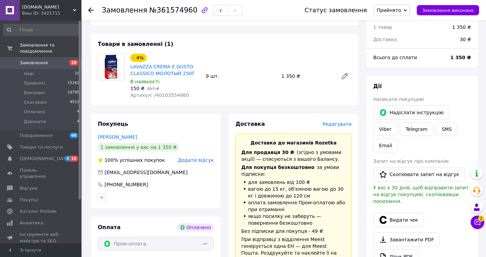
scroll to position [0, 0]
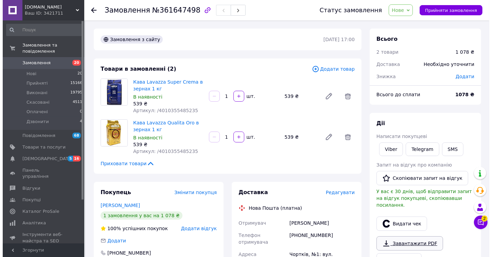
scroll to position [75, 0]
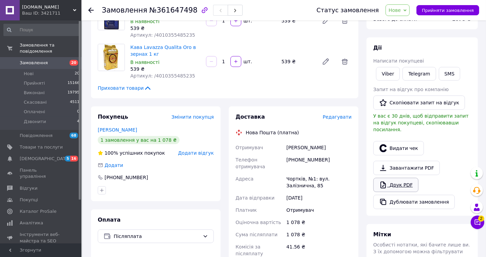
click at [401, 178] on link "Друк PDF" at bounding box center [396, 185] width 45 height 14
click at [398, 180] on link "Друк PDF" at bounding box center [396, 185] width 45 height 14
click at [401, 10] on span "Нове" at bounding box center [395, 9] width 12 height 5
click at [401, 18] on ul "Прийнято Виконано Скасовано Оплачено Дзвонити" at bounding box center [402, 44] width 32 height 55
click at [401, 10] on span "Нове" at bounding box center [395, 9] width 12 height 5
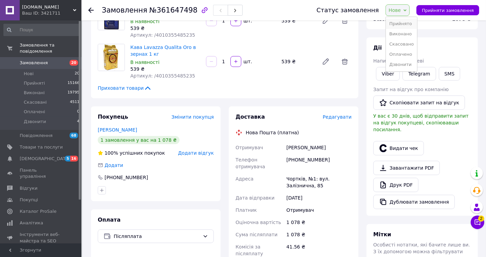
click at [397, 21] on li "Прийнято" at bounding box center [401, 24] width 31 height 10
click at [342, 116] on span "Редагувати" at bounding box center [337, 116] width 29 height 5
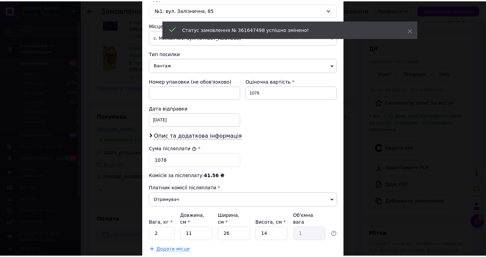
scroll to position [262, 0]
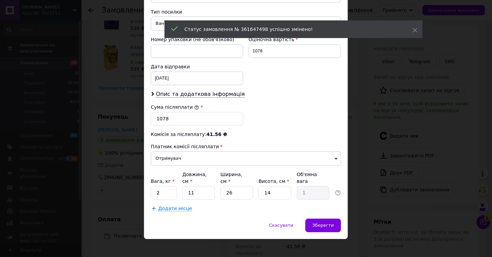
drag, startPoint x: 321, startPoint y: 217, endPoint x: 324, endPoint y: 211, distance: 6.8
click at [322, 223] on span "Зберегти" at bounding box center [323, 225] width 21 height 5
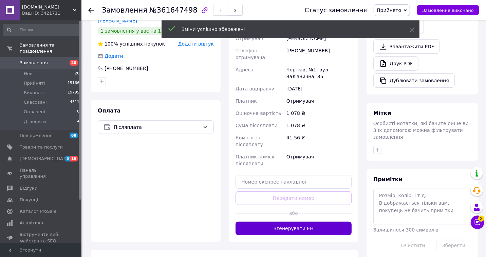
scroll to position [189, 0]
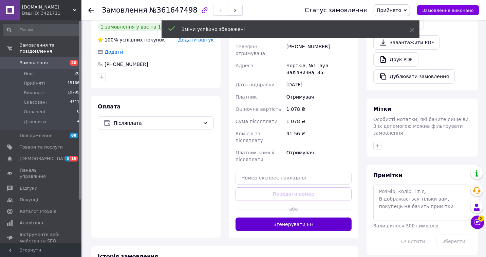
click at [312, 217] on button "Згенерувати ЕН" at bounding box center [294, 224] width 116 height 14
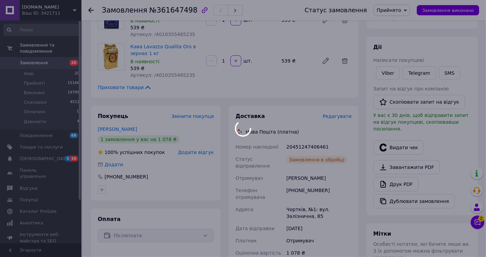
scroll to position [75, 0]
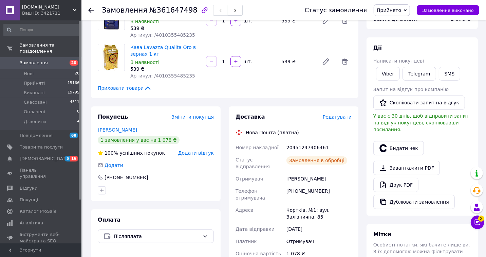
click at [296, 145] on div "20451247406461" at bounding box center [319, 147] width 68 height 12
copy div "20451247406461"
click at [440, 75] on button "SMS" at bounding box center [450, 74] width 22 height 14
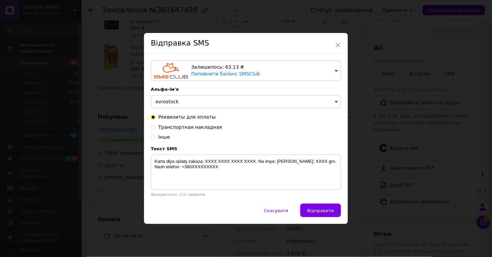
click at [200, 129] on span "Транспортная накладная" at bounding box center [190, 126] width 64 height 5
click at [156, 129] on input "Транспортная накладная" at bounding box center [153, 126] width 5 height 5
radio input "true"
radio input "false"
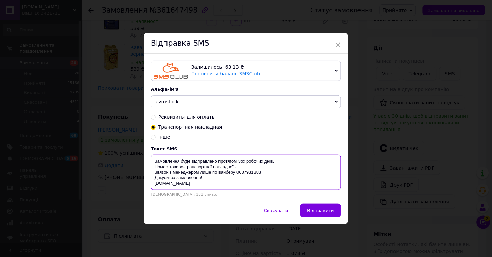
click at [238, 169] on textarea "Замовлення буде відправлено протягом 3ох робочих днів. Номер товаро-транспортно…" at bounding box center [246, 172] width 190 height 35
paste textarea "20451247406461"
type textarea "Замовлення буде відправлено протягом 3ох робочих днів. Номер товаро-транспортно…"
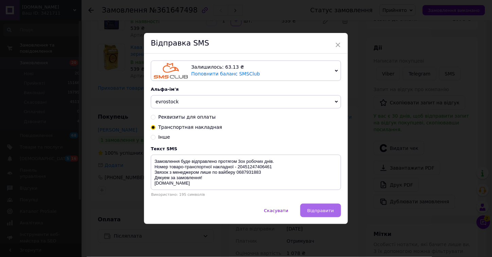
click at [318, 208] on button "Відправити" at bounding box center [320, 210] width 41 height 14
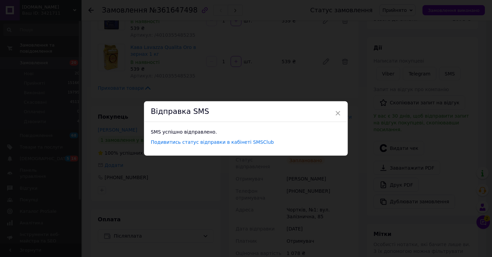
click at [337, 111] on span "×" at bounding box center [338, 113] width 6 height 12
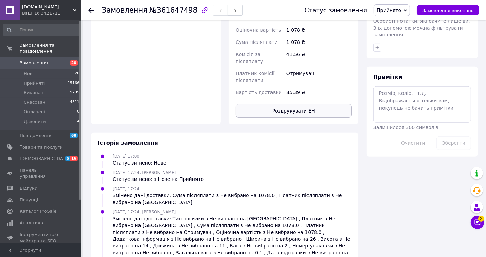
scroll to position [303, 0]
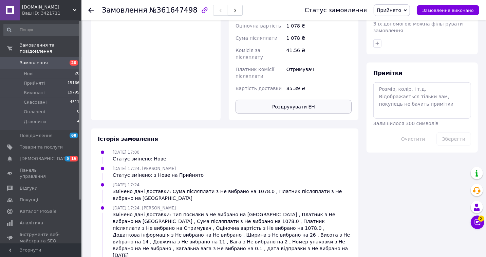
click at [310, 100] on button "Роздрукувати ЕН" at bounding box center [294, 107] width 116 height 14
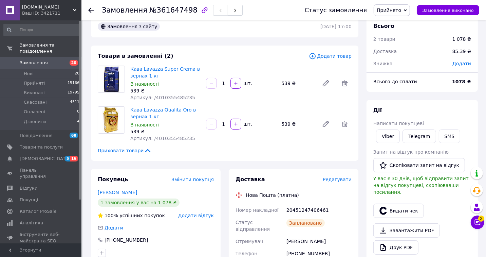
scroll to position [0, 0]
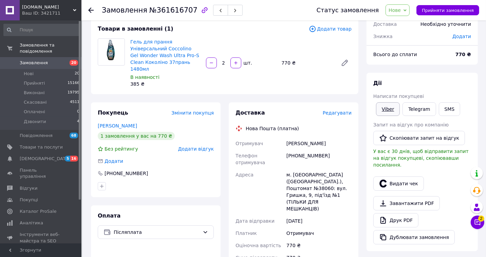
scroll to position [38, 0]
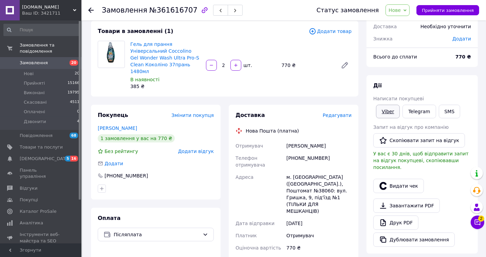
click at [387, 109] on link "Viber" at bounding box center [388, 112] width 24 height 14
click at [406, 218] on link "Друк PDF" at bounding box center [396, 222] width 45 height 14
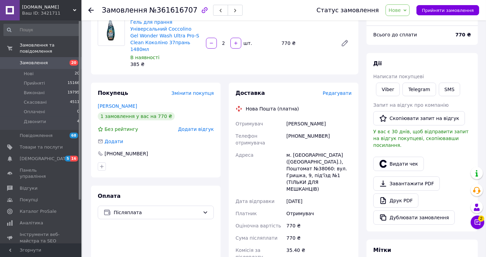
scroll to position [151, 0]
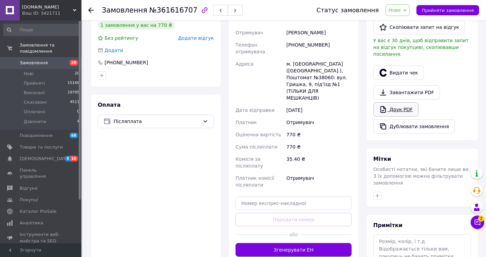
click at [405, 102] on link "Друк PDF" at bounding box center [396, 109] width 45 height 14
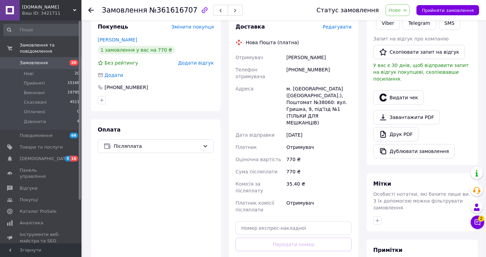
scroll to position [113, 0]
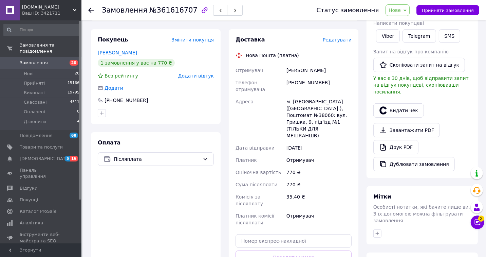
click at [401, 9] on span "Нове" at bounding box center [395, 9] width 12 height 5
click at [406, 21] on li "Прийнято" at bounding box center [401, 24] width 31 height 10
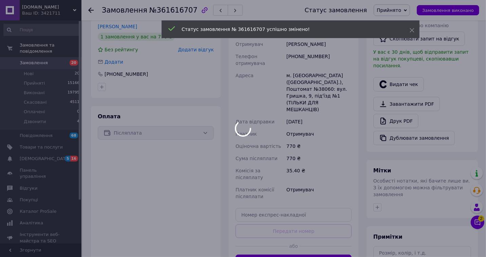
scroll to position [189, 0]
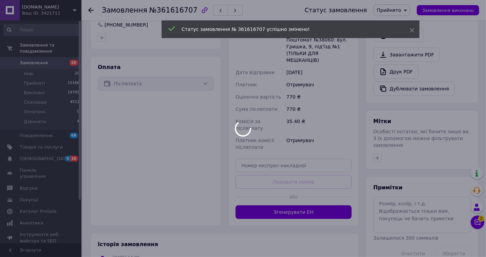
click at [301, 179] on div at bounding box center [243, 128] width 486 height 257
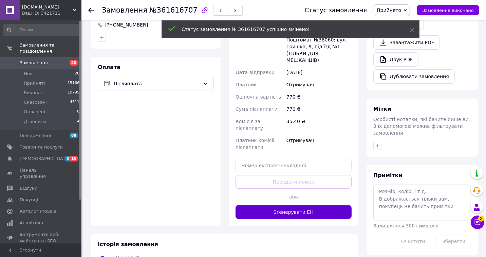
click at [301, 205] on button "Згенерувати ЕН" at bounding box center [294, 212] width 116 height 14
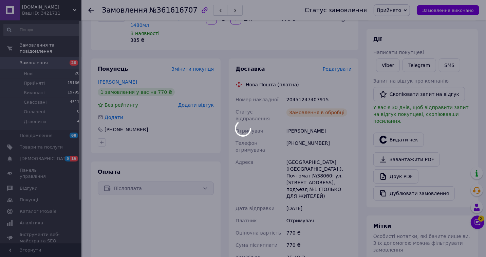
scroll to position [75, 0]
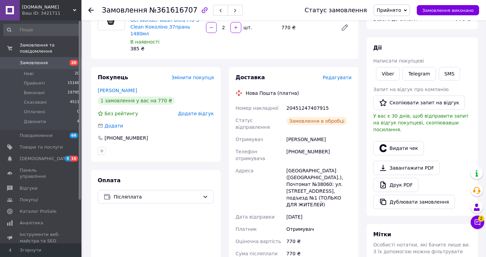
click at [303, 102] on div "20451247407915" at bounding box center [319, 108] width 68 height 12
copy div "20451247407915"
click at [450, 70] on button "SMS" at bounding box center [450, 74] width 22 height 14
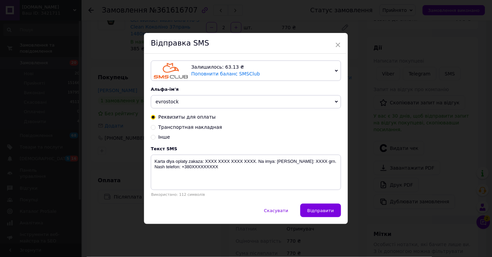
click at [202, 128] on span "Транспортная накладная" at bounding box center [190, 126] width 64 height 5
click at [156, 128] on input "Транспортная накладная" at bounding box center [153, 126] width 5 height 5
radio input "true"
radio input "false"
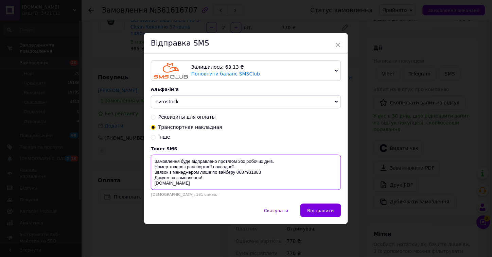
click at [240, 169] on textarea "Замовлення буде відправлено протягом 3ох робочих днів. Номер товаро-транспортно…" at bounding box center [246, 172] width 190 height 35
paste textarea "20451247407915"
type textarea "Замовлення буде відправлено протягом 3ох робочих днів. Номер товаро-транспортно…"
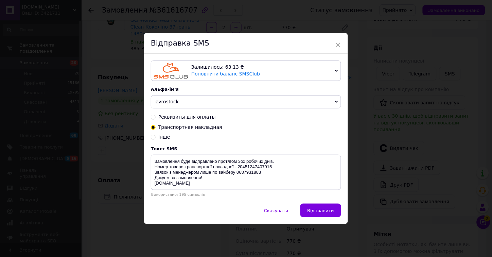
click at [320, 211] on span "Відправити" at bounding box center [320, 210] width 26 height 5
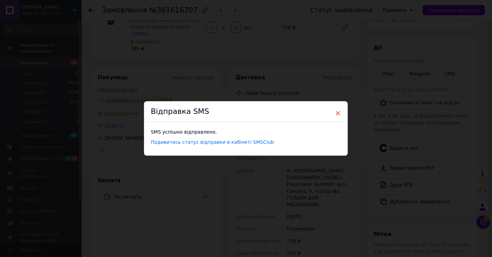
click at [337, 112] on span "×" at bounding box center [338, 113] width 6 height 12
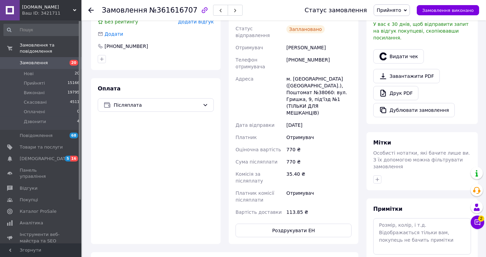
scroll to position [227, 0]
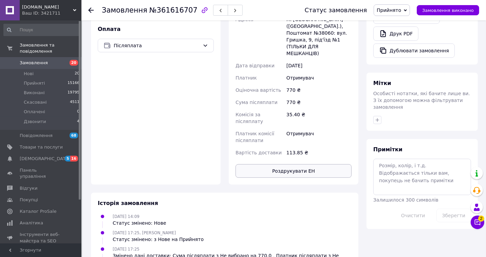
click at [305, 164] on button "Роздрукувати ЕН" at bounding box center [294, 171] width 116 height 14
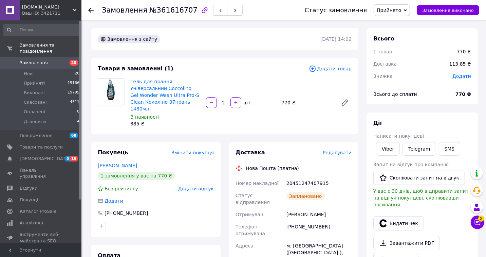
scroll to position [0, 0]
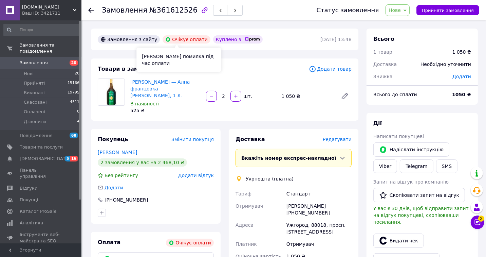
click at [178, 39] on div "Очікує оплати" at bounding box center [187, 39] width 48 height 8
click at [204, 59] on div "Товари в замовленні (1) Додати товар [PERSON_NAME] — Алпа францовка Лесана трав…" at bounding box center [225, 89] width 268 height 62
click at [208, 63] on div "Товари в замовленні (1) Додати товар [PERSON_NAME] — Алпа францовка Лесана трав…" at bounding box center [225, 89] width 268 height 62
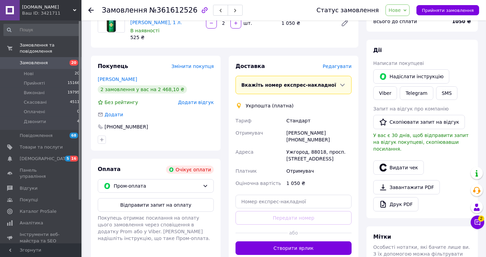
scroll to position [75, 0]
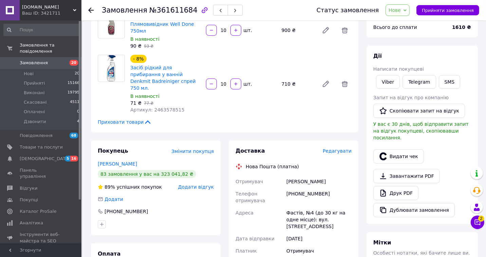
scroll to position [151, 0]
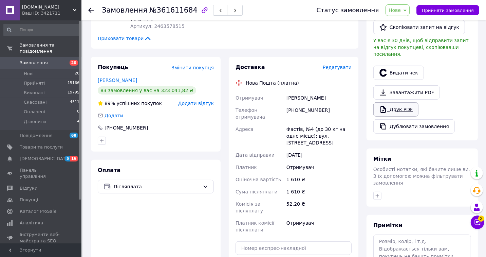
click at [403, 102] on link "Друк PDF" at bounding box center [396, 109] width 45 height 14
click at [406, 6] on span "Нове" at bounding box center [398, 10] width 24 height 12
click at [406, 20] on li "Прийнято" at bounding box center [401, 24] width 31 height 10
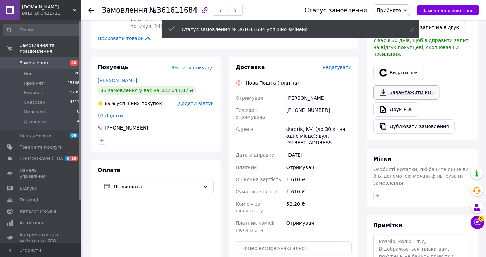
click at [399, 90] on link "Завантажити PDF" at bounding box center [407, 92] width 67 height 14
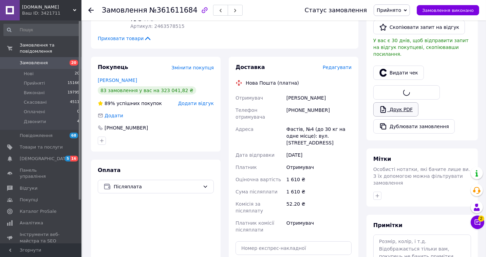
click at [401, 103] on link "Друк PDF" at bounding box center [396, 109] width 45 height 14
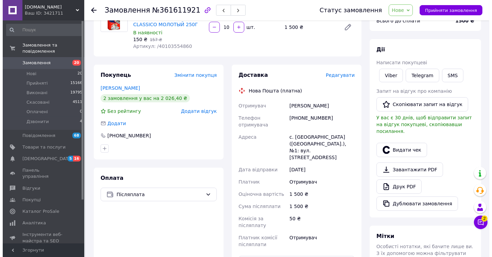
scroll to position [75, 0]
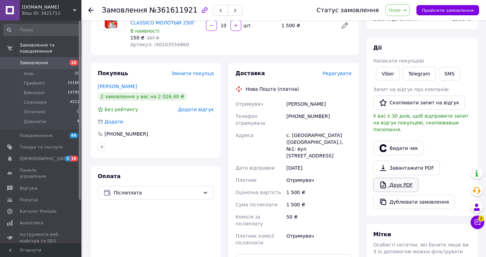
click at [409, 178] on link "Друк PDF" at bounding box center [396, 185] width 45 height 14
click at [401, 10] on span "Нове" at bounding box center [395, 9] width 12 height 5
click at [405, 20] on li "Прийнято" at bounding box center [401, 24] width 31 height 10
click at [340, 73] on span "Редагувати" at bounding box center [337, 73] width 29 height 5
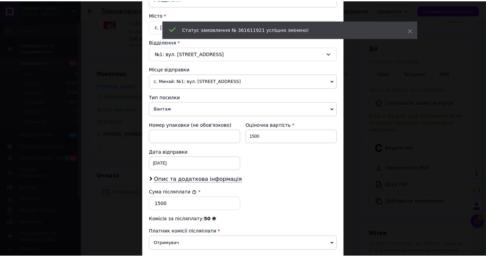
scroll to position [262, 0]
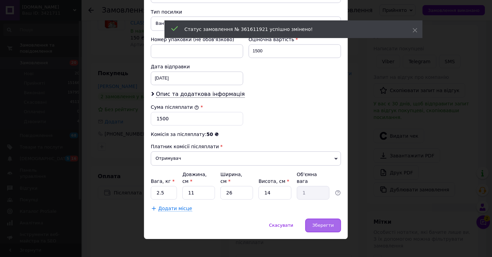
click at [324, 223] on span "Зберегти" at bounding box center [323, 225] width 21 height 5
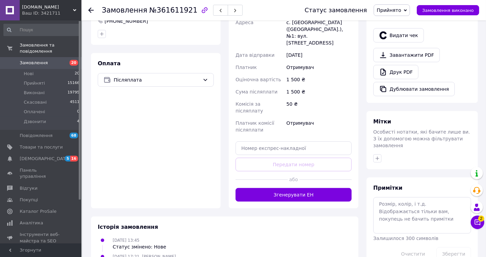
scroll to position [189, 0]
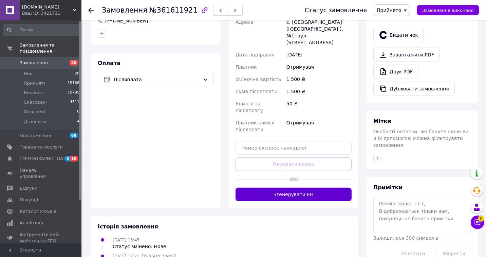
click at [313, 188] on button "Згенерувати ЕН" at bounding box center [294, 195] width 116 height 14
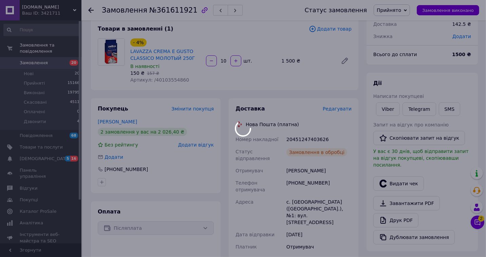
scroll to position [38, 0]
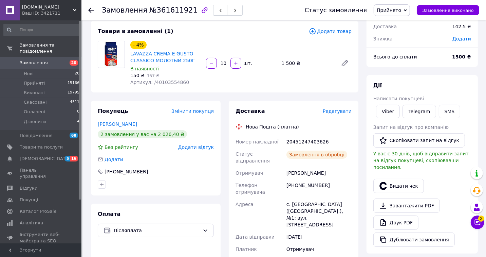
click at [303, 138] on div "20451247403626" at bounding box center [319, 142] width 68 height 12
copy div "20451247403626"
click at [448, 116] on button "SMS" at bounding box center [450, 112] width 22 height 14
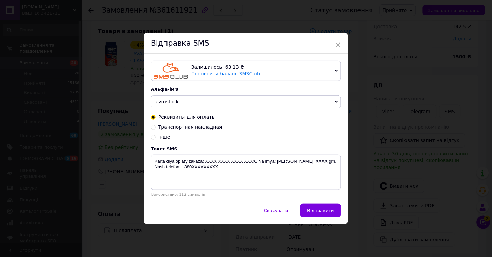
click at [205, 127] on span "Транспортная накладная" at bounding box center [190, 126] width 64 height 5
click at [156, 127] on input "Транспортная накладная" at bounding box center [153, 126] width 5 height 5
radio input "true"
radio input "false"
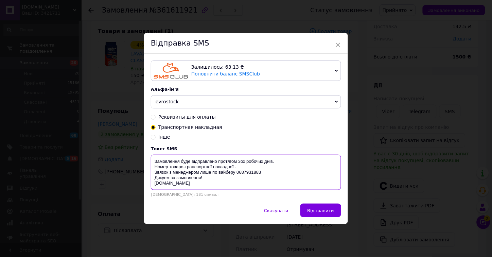
click at [240, 166] on textarea "Замовлення буде відправлено протягом 3ох робочих днів. Номер товаро-транспортно…" at bounding box center [246, 172] width 190 height 35
paste textarea "20451247403626"
type textarea "Замовлення буде відправлено протягом 3ох робочих днів. Номер товаро-транспортно…"
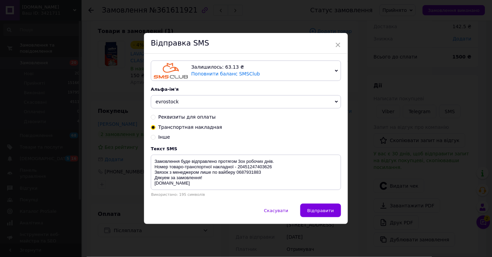
click at [324, 212] on span "Відправити" at bounding box center [320, 210] width 26 height 5
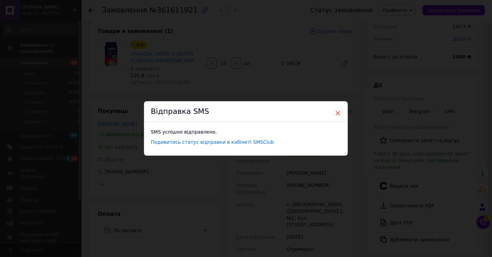
click at [337, 110] on span "×" at bounding box center [338, 113] width 6 height 12
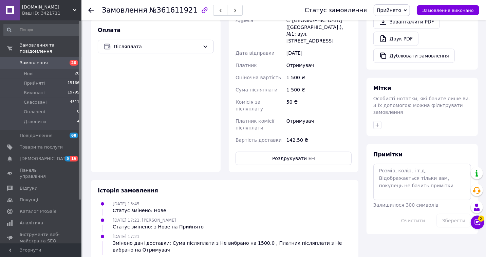
scroll to position [259, 0]
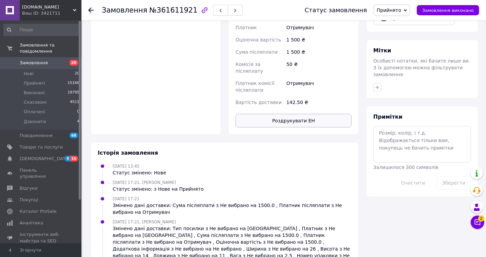
click at [299, 114] on button "Роздрукувати ЕН" at bounding box center [294, 121] width 116 height 14
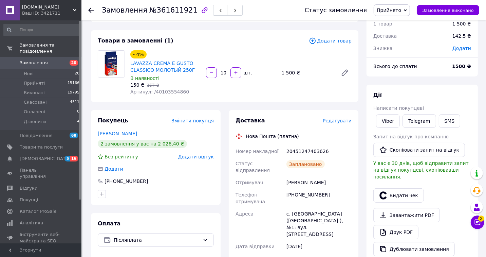
scroll to position [0, 0]
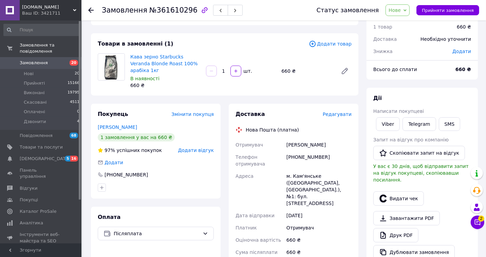
scroll to position [38, 0]
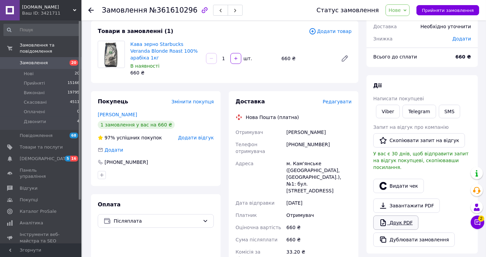
click at [402, 218] on link "Друк PDF" at bounding box center [396, 222] width 45 height 14
click at [401, 8] on span "Нове" at bounding box center [395, 9] width 12 height 5
click at [402, 22] on li "Прийнято" at bounding box center [401, 24] width 31 height 10
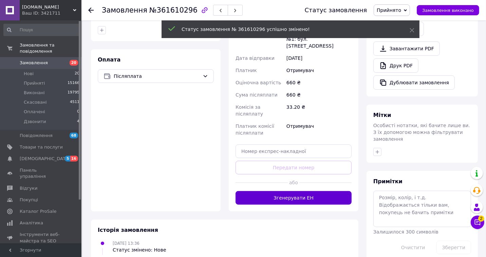
scroll to position [193, 0]
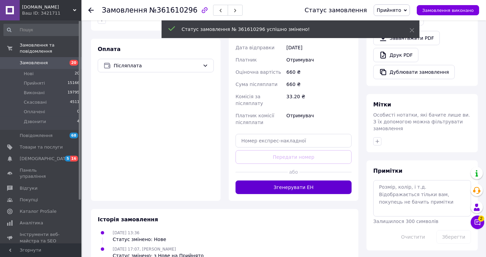
click at [293, 170] on div "Доставка Редагувати Нова Пошта (платна) Отримувач [PERSON_NAME] Телефон отримув…" at bounding box center [294, 68] width 130 height 265
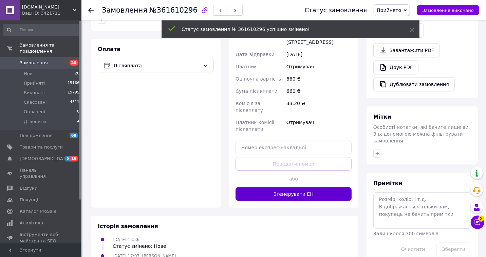
click at [291, 187] on button "Згенерувати ЕН" at bounding box center [294, 194] width 116 height 14
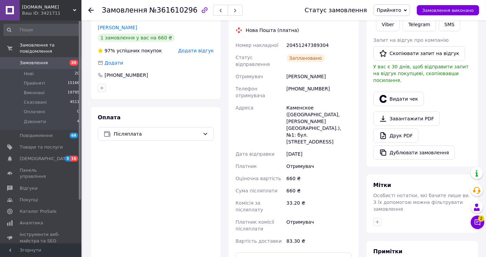
scroll to position [80, 0]
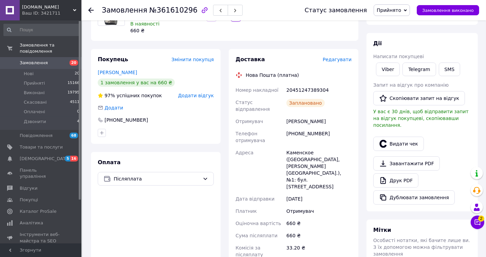
click at [306, 84] on div "20451247389304" at bounding box center [319, 90] width 68 height 12
copy div "20451247389304"
click at [449, 71] on button "SMS" at bounding box center [450, 70] width 22 height 14
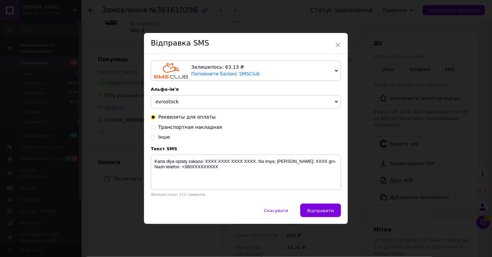
click at [194, 126] on span "Транспортная накладная" at bounding box center [190, 126] width 64 height 5
click at [156, 126] on input "Транспортная накладная" at bounding box center [153, 126] width 5 height 5
radio input "true"
radio input "false"
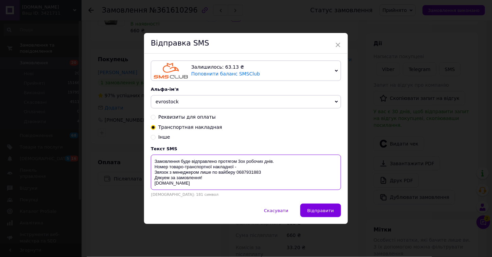
click at [242, 167] on textarea "Замовлення буде відправлено протягом 3ох робочих днів. Номер товаро-транспортно…" at bounding box center [246, 172] width 190 height 35
paste textarea "20451247389304"
type textarea "Замовлення буде відправлено протягом 3ох робочих днів. Номер товаро-транспортно…"
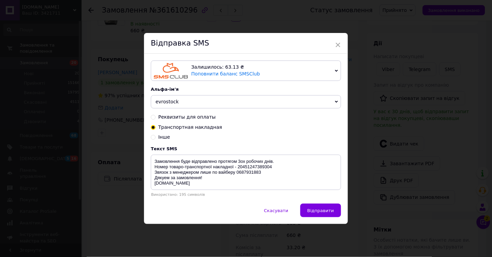
drag, startPoint x: 311, startPoint y: 211, endPoint x: 303, endPoint y: 180, distance: 32.2
click at [311, 212] on span "Відправити" at bounding box center [320, 210] width 26 height 5
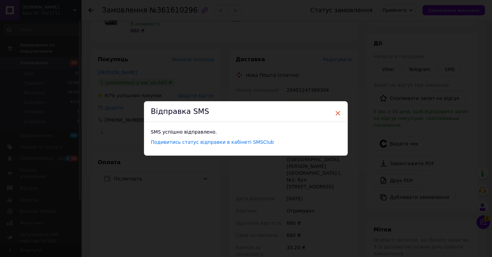
click at [338, 113] on span "×" at bounding box center [338, 113] width 6 height 12
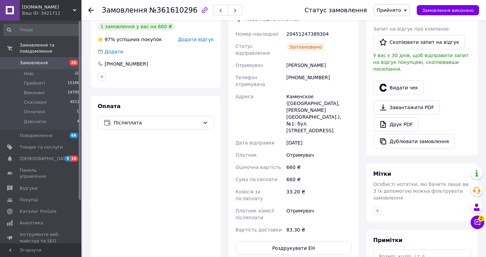
scroll to position [213, 0]
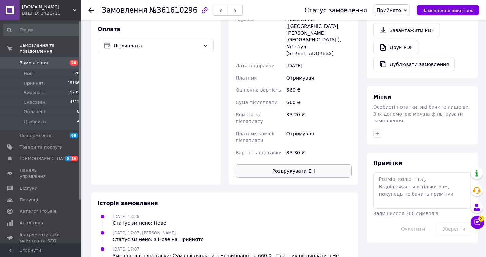
click at [300, 164] on button "Роздрукувати ЕН" at bounding box center [294, 171] width 116 height 14
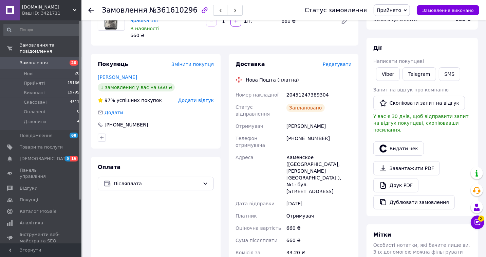
scroll to position [0, 0]
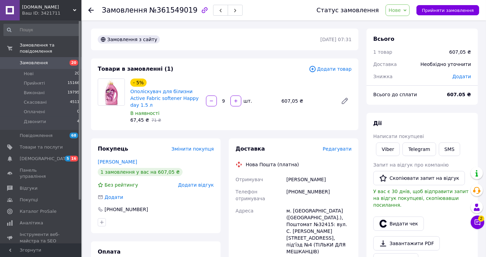
click at [391, 147] on link "Viber" at bounding box center [388, 149] width 24 height 14
drag, startPoint x: 130, startPoint y: 89, endPoint x: 199, endPoint y: 99, distance: 70.1
click at [199, 99] on div "Ополіскувач для білизни Active Fabric softener Happy day 1.5 л" at bounding box center [166, 98] width 72 height 22
copy link "Ополіскувач для білизни Active Fabric softener Happy day 1.5 л"
click at [388, 152] on link "Viber" at bounding box center [388, 149] width 24 height 14
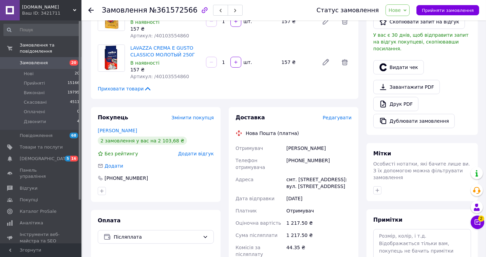
scroll to position [189, 0]
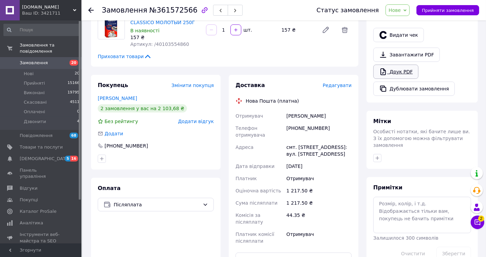
click at [407, 68] on link "Друк PDF" at bounding box center [396, 72] width 45 height 14
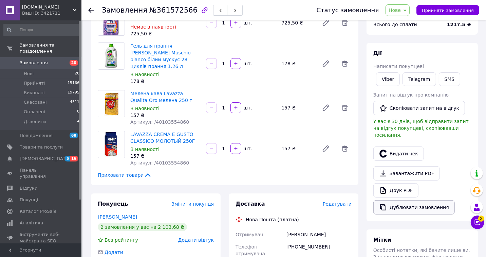
scroll to position [38, 0]
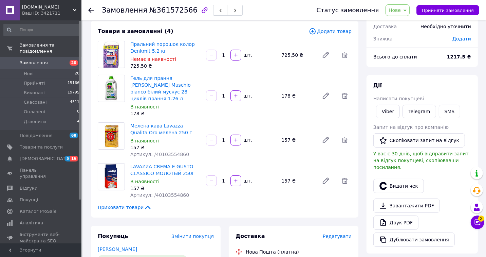
click at [401, 8] on span "Нове" at bounding box center [395, 9] width 12 height 5
click at [405, 24] on li "Прийнято" at bounding box center [401, 24] width 31 height 10
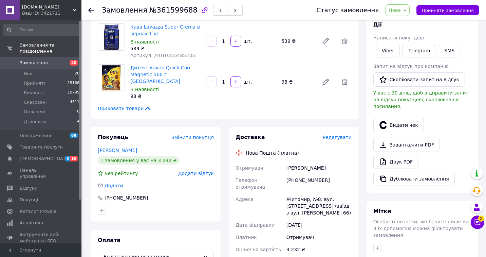
scroll to position [189, 0]
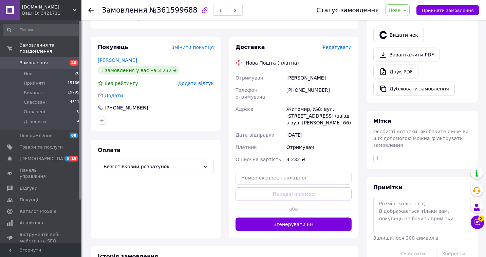
click at [287, 103] on div "Житомир, №8: вул. [STREET_ADDRESS] (заїзд з вул. [PERSON_NAME] 66)" at bounding box center [319, 116] width 68 height 26
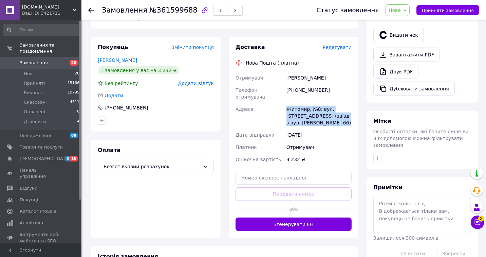
click at [321, 106] on div "Житомир, №8: вул. [STREET_ADDRESS] (заїзд з вул. [PERSON_NAME] 66)" at bounding box center [319, 116] width 68 height 26
click at [341, 129] on div "[DATE]" at bounding box center [319, 135] width 68 height 12
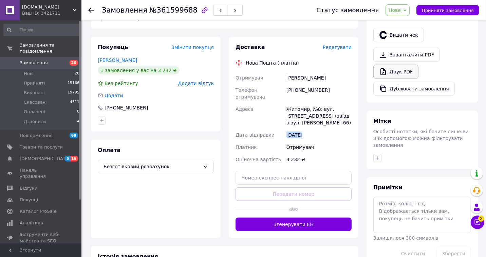
click at [399, 67] on link "Друк PDF" at bounding box center [396, 72] width 45 height 14
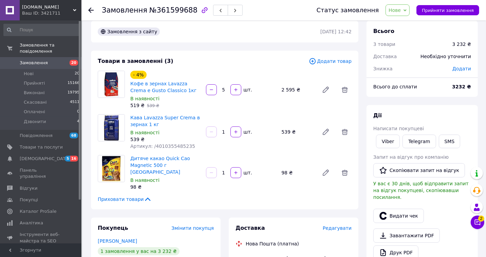
scroll to position [0, 0]
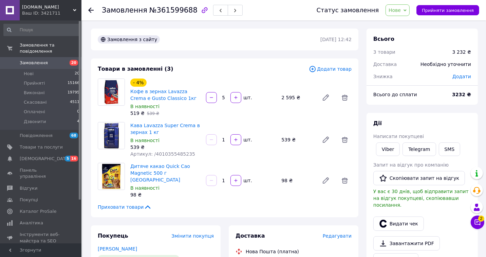
click at [397, 11] on span "Нове" at bounding box center [395, 9] width 12 height 5
drag, startPoint x: 399, startPoint y: 22, endPoint x: 341, endPoint y: 33, distance: 58.5
click at [399, 22] on li "Прийнято" at bounding box center [401, 24] width 31 height 10
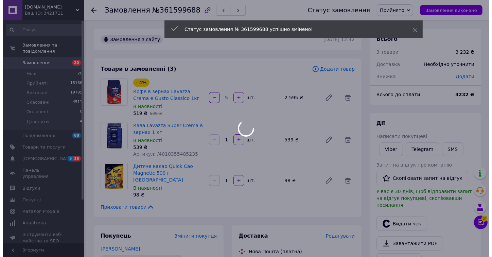
scroll to position [151, 0]
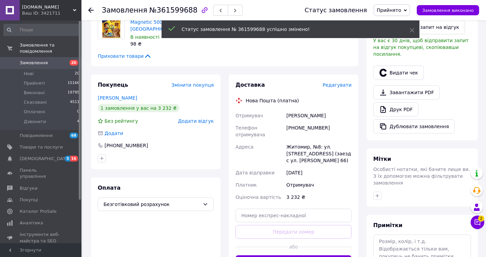
click at [337, 82] on span "Редагувати" at bounding box center [337, 84] width 29 height 5
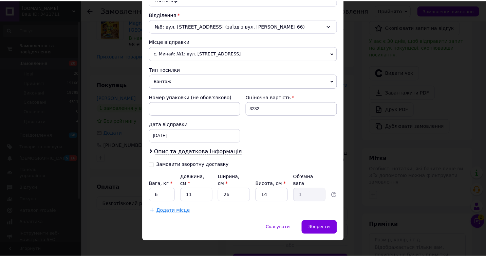
scroll to position [207, 0]
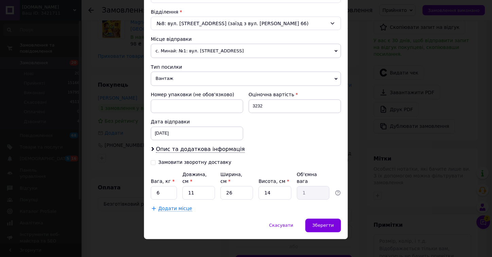
click at [321, 219] on div "Зберегти" at bounding box center [323, 226] width 36 height 14
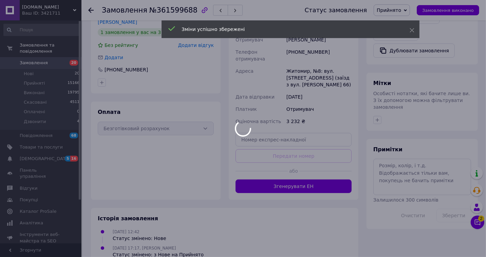
scroll to position [229, 0]
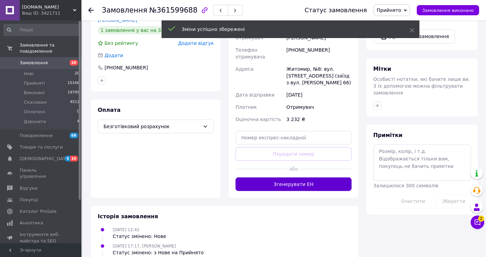
click at [296, 177] on button "Згенерувати ЕН" at bounding box center [294, 184] width 116 height 14
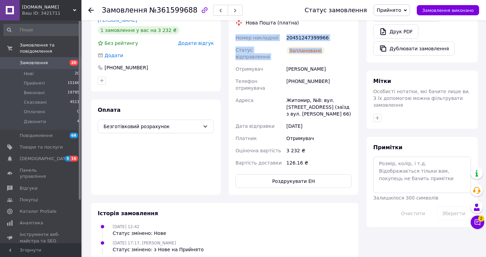
drag, startPoint x: 235, startPoint y: 28, endPoint x: 321, endPoint y: 45, distance: 87.2
click at [321, 45] on div "Номер накладної 20451247399966 Статус відправлення Заплановано Отримувач [PERSO…" at bounding box center [293, 100] width 119 height 137
copy div "Номер накладної 20451247399966 Статус відправлення Заплановано"
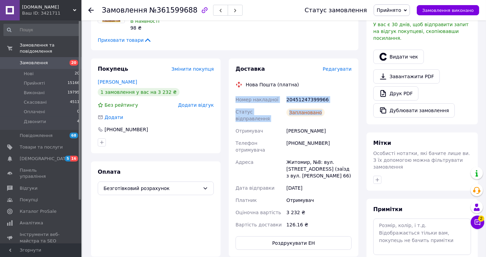
scroll to position [116, 0]
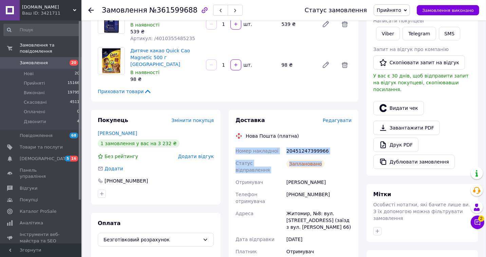
click at [390, 35] on link "Viber" at bounding box center [388, 34] width 24 height 14
click at [382, 34] on link "Viber" at bounding box center [388, 34] width 24 height 14
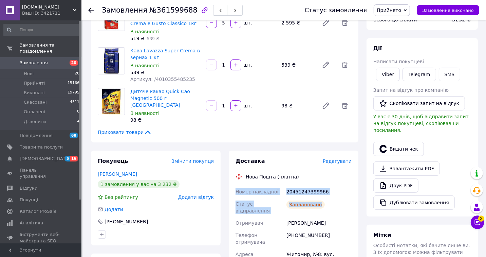
scroll to position [77, 0]
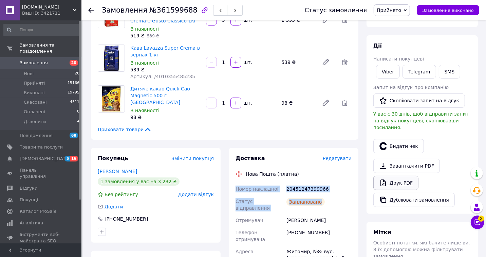
click at [402, 178] on link "Друк PDF" at bounding box center [396, 183] width 45 height 14
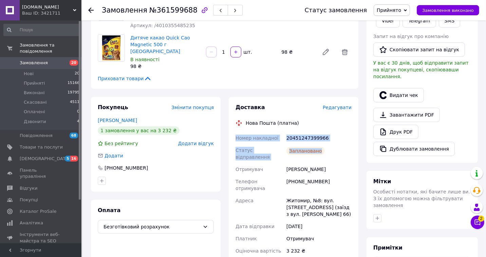
scroll to position [229, 0]
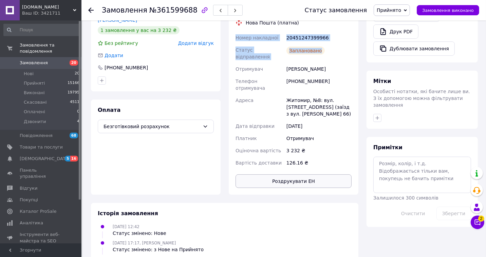
click at [307, 174] on button "Роздрукувати ЕН" at bounding box center [294, 181] width 116 height 14
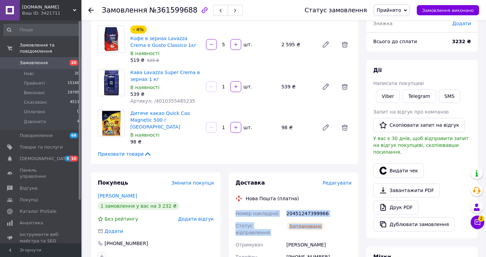
scroll to position [40, 0]
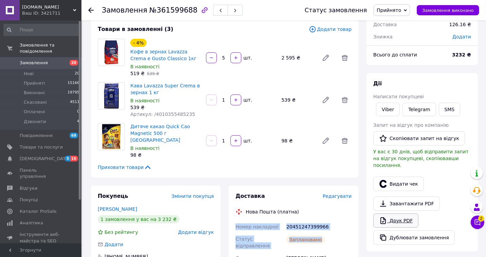
click at [402, 213] on link "Друк PDF" at bounding box center [396, 220] width 45 height 14
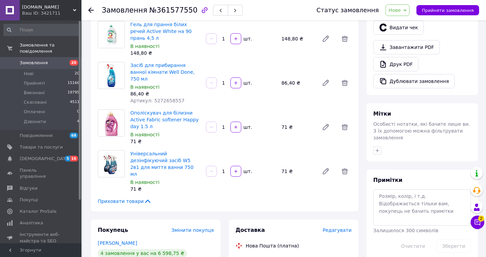
scroll to position [189, 0]
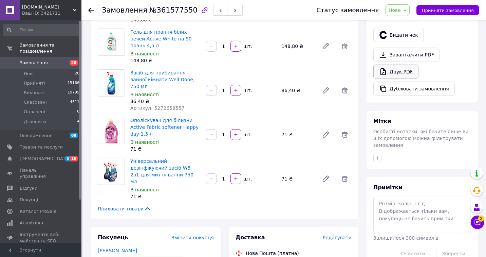
click at [404, 65] on link "Друк PDF" at bounding box center [396, 72] width 45 height 14
click at [401, 11] on span "Нове" at bounding box center [395, 9] width 12 height 5
drag, startPoint x: 407, startPoint y: 21, endPoint x: 344, endPoint y: 59, distance: 73.2
click at [406, 21] on li "Прийнято" at bounding box center [401, 24] width 31 height 10
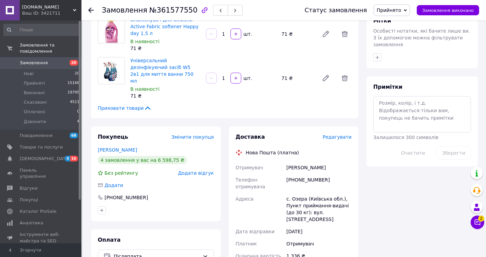
scroll to position [302, 0]
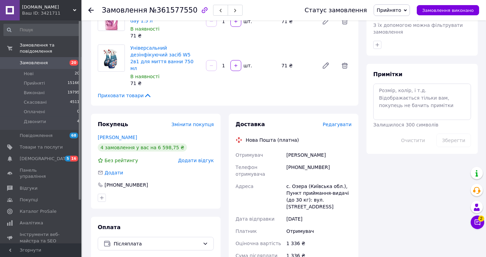
drag, startPoint x: 165, startPoint y: 14, endPoint x: 155, endPoint y: 19, distance: 11.7
click at [155, 11] on span "№361577550" at bounding box center [173, 10] width 48 height 8
click at [319, 180] on div "с. Озера (Київська обл.), Пункт приймання-видачі (до 30 кг): вул. [STREET_ADDRE…" at bounding box center [319, 196] width 68 height 33
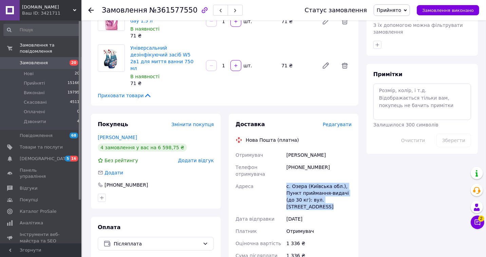
click at [319, 180] on div "с. Озера (Київська обл.), Пункт приймання-видачі (до 30 кг): вул. [STREET_ADDRE…" at bounding box center [319, 196] width 68 height 33
click at [329, 180] on div "с. Озера (Київська обл.), Пункт приймання-видачі (до 30 кг): вул. [STREET_ADDRE…" at bounding box center [319, 196] width 68 height 33
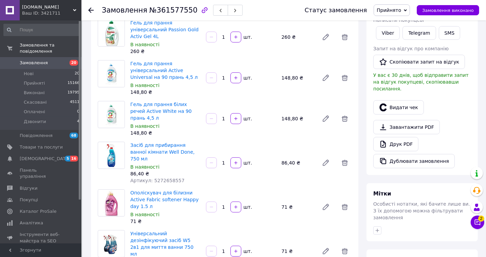
scroll to position [0, 0]
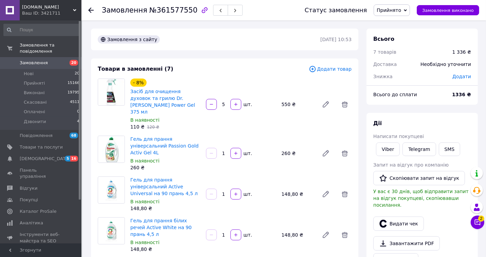
click at [328, 39] on time "[DATE] 10:53" at bounding box center [336, 39] width 31 height 5
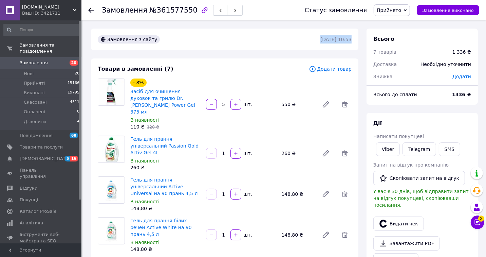
click at [328, 39] on time "[DATE] 10:53" at bounding box center [336, 39] width 31 height 5
click at [329, 43] on div "[DATE] 10:53" at bounding box center [336, 39] width 33 height 8
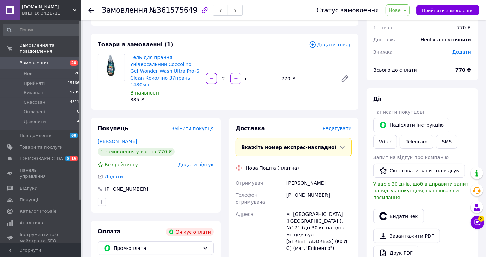
scroll to position [38, 0]
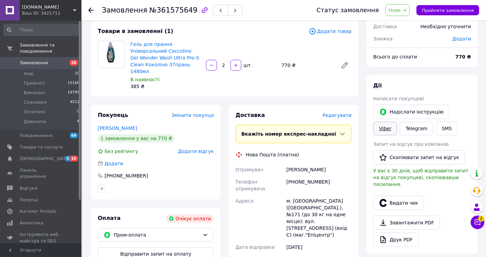
click at [397, 122] on link "Viber" at bounding box center [386, 129] width 24 height 14
drag, startPoint x: 277, startPoint y: 256, endPoint x: 273, endPoint y: 244, distance: 13.4
drag, startPoint x: 273, startPoint y: 244, endPoint x: 266, endPoint y: 161, distance: 82.9
click at [266, 163] on div "Отримувач" at bounding box center [259, 169] width 51 height 12
drag, startPoint x: 282, startPoint y: 161, endPoint x: 323, endPoint y: 163, distance: 41.5
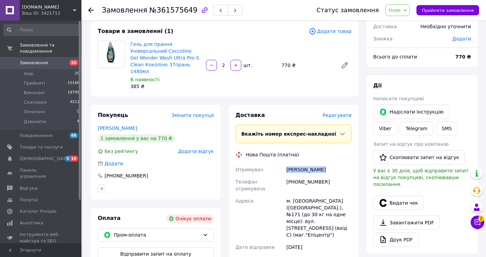
click at [323, 163] on div "Отримувач Бендик Оксана Телефон отримувача +380979225553 Адреса м. Київ (Київсь…" at bounding box center [293, 220] width 119 height 114
click at [324, 163] on div "Бендик Оксана" at bounding box center [319, 169] width 68 height 12
click at [324, 164] on div "Бендик Оксана" at bounding box center [319, 169] width 68 height 12
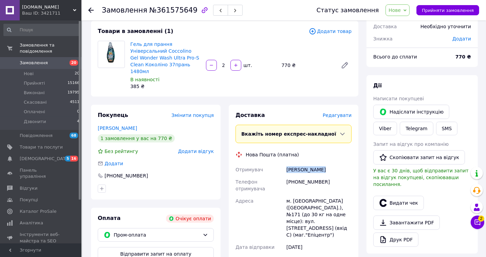
click at [324, 164] on div "Бендик Оксана" at bounding box center [319, 169] width 68 height 12
click at [325, 168] on div "Бендик Оксана" at bounding box center [319, 169] width 68 height 12
click at [323, 176] on div "+380979225553" at bounding box center [319, 185] width 68 height 19
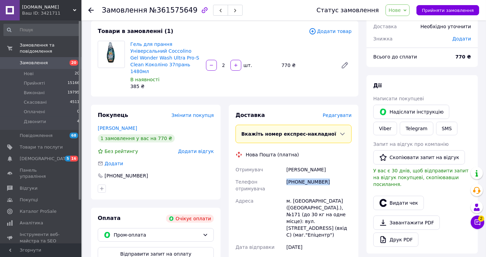
click at [323, 176] on div "+380979225553" at bounding box center [319, 185] width 68 height 19
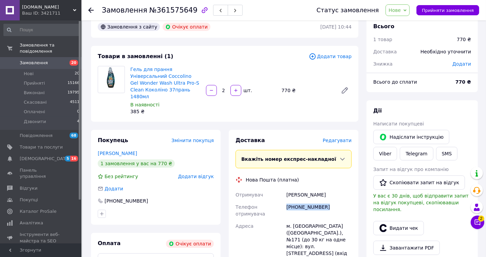
scroll to position [0, 0]
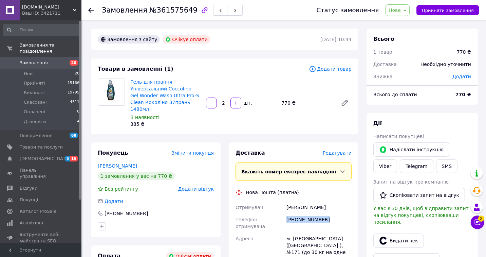
click at [410, 12] on span "Нове" at bounding box center [398, 10] width 24 height 12
click at [403, 42] on li "Скасовано" at bounding box center [401, 44] width 31 height 10
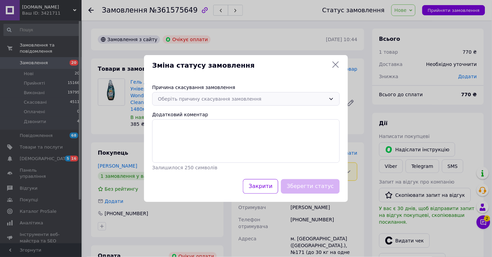
click at [236, 97] on div "Оберіть причину скасування замовлення" at bounding box center [242, 98] width 168 height 7
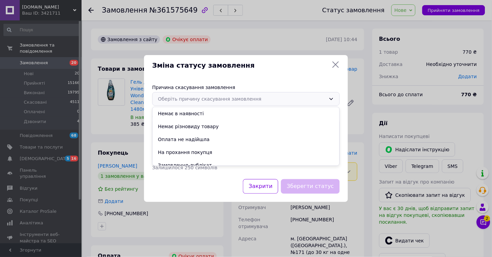
click at [211, 152] on li "На прохання покупця" at bounding box center [246, 152] width 187 height 13
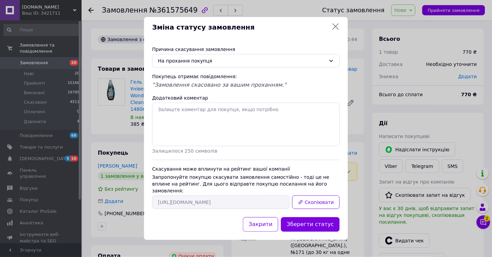
click at [317, 217] on button "Зберегти статус" at bounding box center [310, 224] width 59 height 15
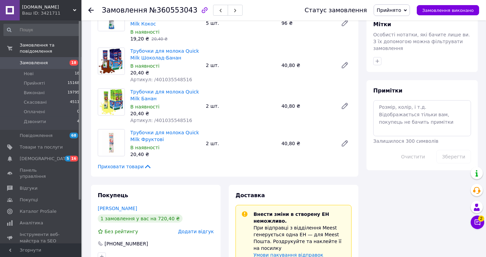
scroll to position [479, 0]
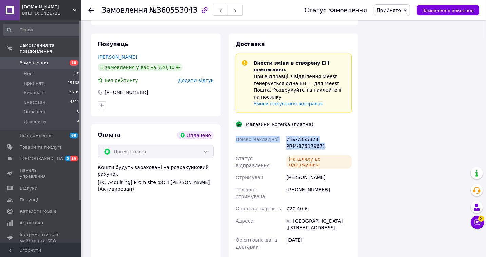
drag, startPoint x: 236, startPoint y: 123, endPoint x: 328, endPoint y: 134, distance: 92.3
click at [328, 134] on div "Номер накладної 719-7355373 PRM-876179671 Статус відправлення На шляху до одерж…" at bounding box center [293, 212] width 119 height 158
copy div "Номер накладної 719-7355373 PRM-876179671"
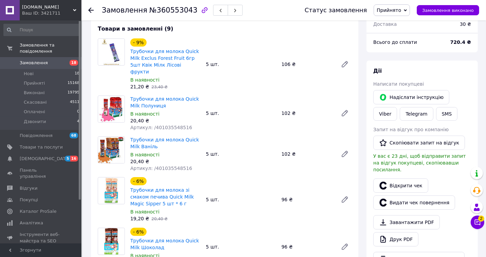
scroll to position [0, 0]
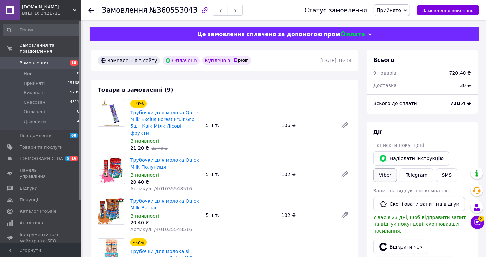
click at [397, 168] on link "Viber" at bounding box center [386, 175] width 24 height 14
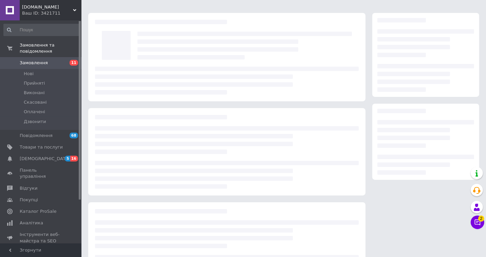
scroll to position [38, 0]
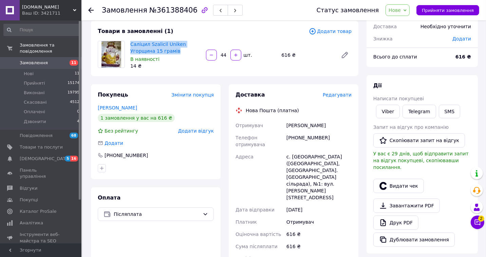
drag, startPoint x: 162, startPoint y: 45, endPoint x: 178, endPoint y: 50, distance: 17.0
click at [178, 50] on div "Саліцил Szalicil Uniken Угорщина 15 грамів В наявності 14 ₴" at bounding box center [166, 54] width 76 height 31
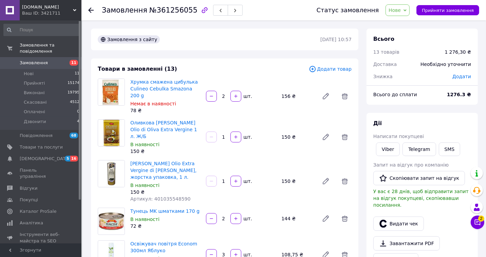
click at [224, 94] on input "2" at bounding box center [223, 96] width 11 height 5
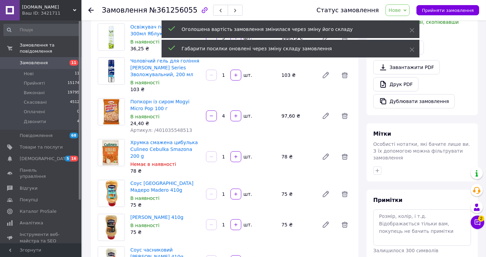
scroll to position [113, 0]
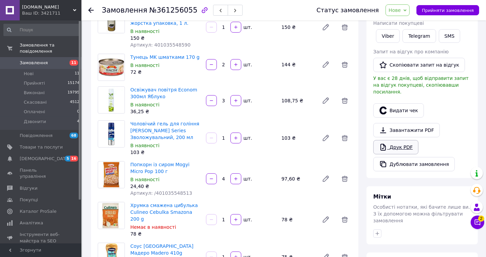
type input "1"
click at [402, 143] on link "Друк PDF" at bounding box center [396, 147] width 45 height 14
click at [395, 141] on link "Друк PDF" at bounding box center [396, 147] width 45 height 14
click at [398, 11] on span "Нове" at bounding box center [395, 9] width 12 height 5
click at [401, 24] on li "Прийнято" at bounding box center [401, 24] width 31 height 10
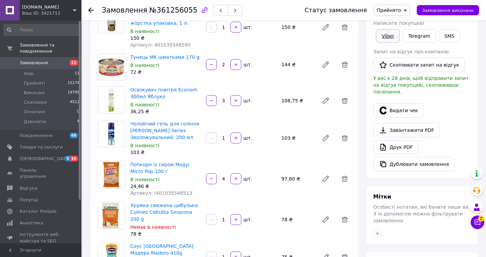
click at [391, 38] on link "Viber" at bounding box center [388, 36] width 24 height 14
click at [385, 41] on link "Viber" at bounding box center [388, 36] width 24 height 14
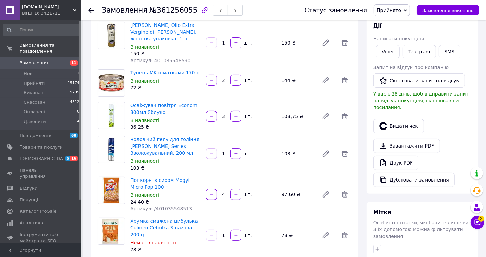
scroll to position [151, 0]
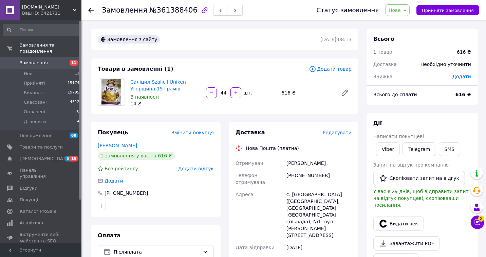
click at [401, 12] on span "Нове" at bounding box center [395, 9] width 12 height 5
click at [402, 43] on li "Скасовано" at bounding box center [401, 44] width 31 height 10
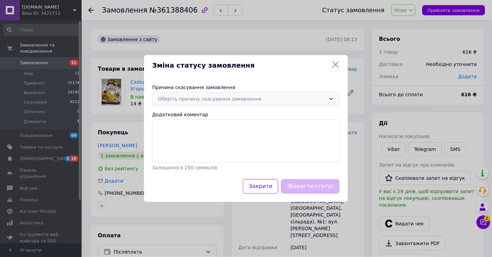
click at [214, 94] on div "Оберіть причину скасування замовлення" at bounding box center [246, 99] width 188 height 14
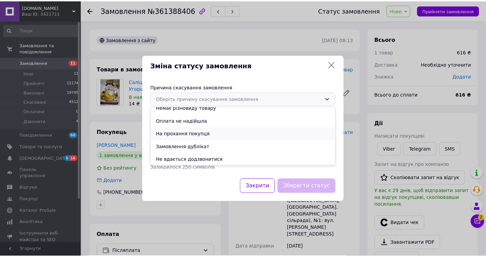
scroll to position [32, 0]
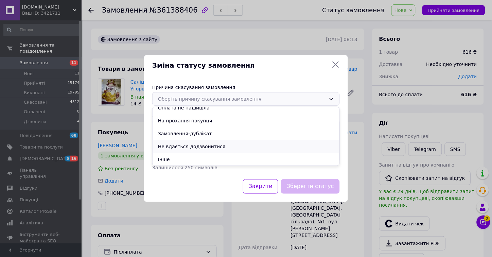
click at [203, 146] on li "Не вдається додзвонитися" at bounding box center [246, 146] width 187 height 13
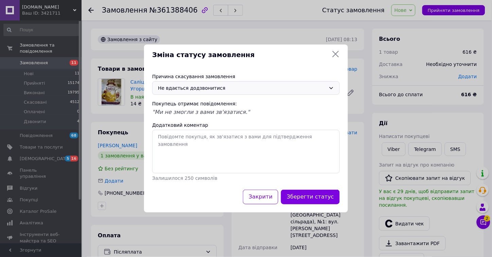
drag, startPoint x: 311, startPoint y: 196, endPoint x: 314, endPoint y: 156, distance: 39.9
click at [311, 197] on button "Зберегти статус" at bounding box center [310, 197] width 59 height 15
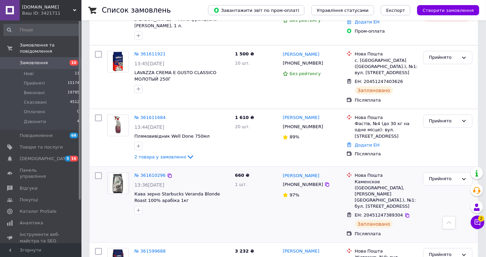
scroll to position [679, 0]
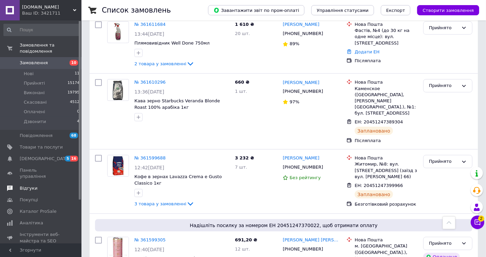
click at [26, 185] on span "Відгуки" at bounding box center [29, 188] width 18 height 6
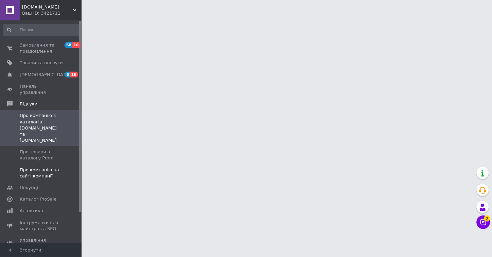
click at [22, 167] on span "Про компанію на сайті компанії" at bounding box center [41, 173] width 43 height 12
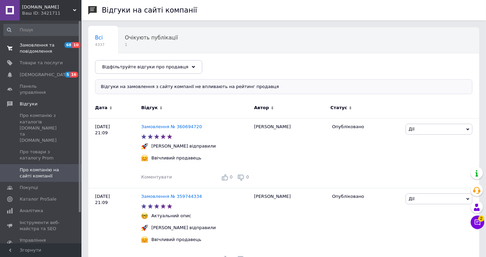
click at [40, 48] on span "Замовлення та повідомлення" at bounding box center [41, 48] width 43 height 12
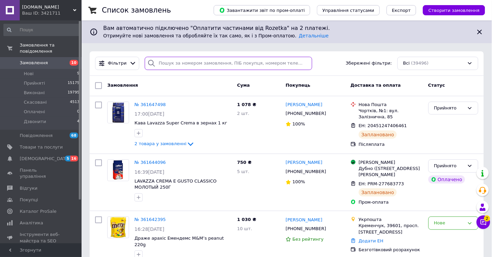
click at [165, 65] on input "search" at bounding box center [228, 63] width 167 height 13
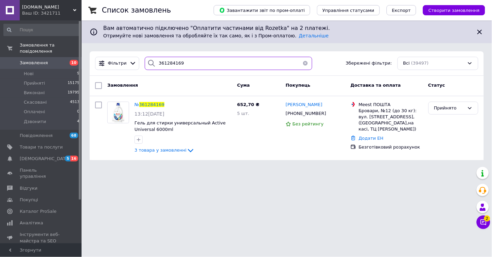
click at [188, 62] on input "361284169" at bounding box center [228, 63] width 167 height 13
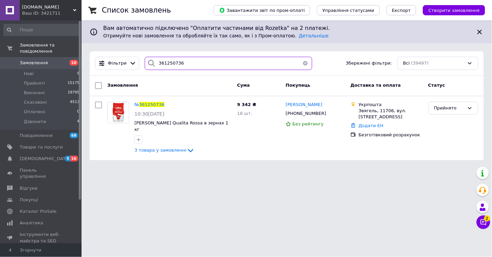
click at [182, 61] on input "361250736" at bounding box center [228, 63] width 167 height 13
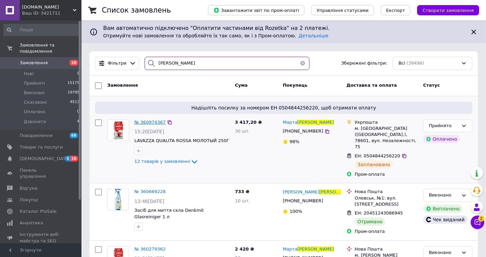
type input "[PERSON_NAME]"
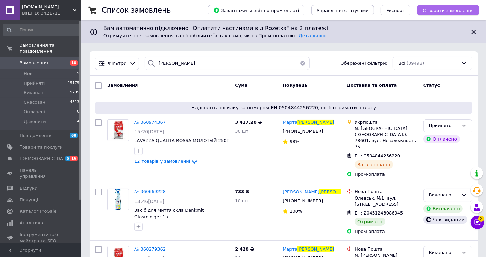
click at [455, 8] on span "Створити замовлення" at bounding box center [448, 10] width 51 height 5
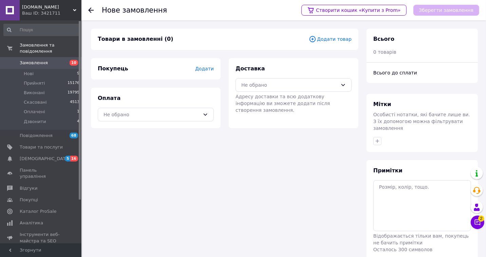
click at [337, 38] on span "Додати товар" at bounding box center [330, 38] width 43 height 7
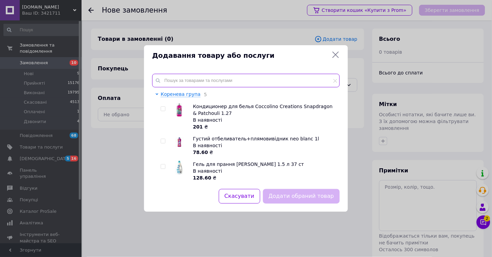
click at [198, 81] on input "text" at bounding box center [246, 81] width 188 height 14
paste input "Туалетний папір PERFEX Cotton Like 3 шари 16шт"
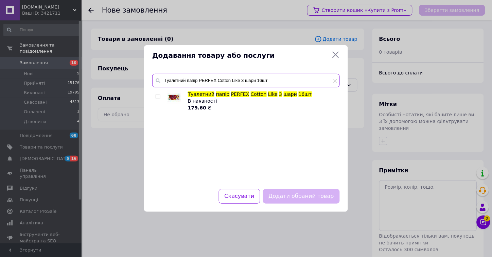
type input "Туалетний папір PERFEX Cotton Like 3 шари 16шт"
click at [158, 98] on input "checkbox" at bounding box center [158, 96] width 4 height 4
checkbox input "true"
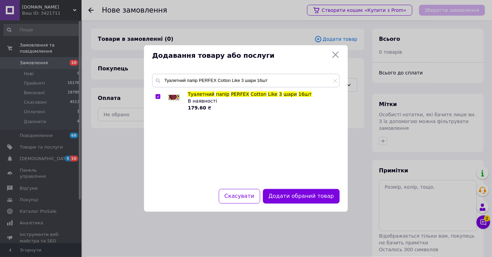
click at [294, 193] on button "Додати обраний товар" at bounding box center [301, 196] width 77 height 15
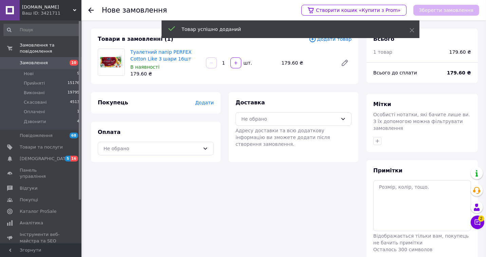
drag, startPoint x: 222, startPoint y: 60, endPoint x: 228, endPoint y: 62, distance: 6.8
click at [228, 62] on input "1" at bounding box center [223, 62] width 11 height 5
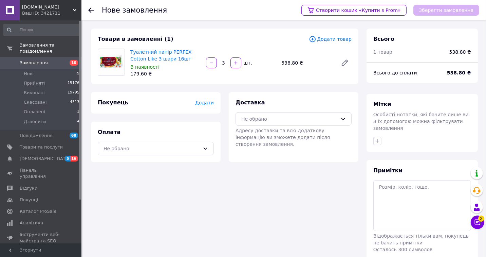
type input "3"
click at [269, 118] on div "Не обрано" at bounding box center [290, 118] width 96 height 7
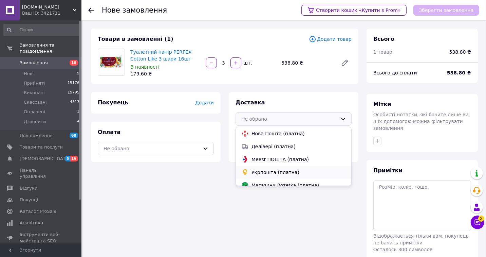
click at [269, 172] on span "Укрпошта (платна)" at bounding box center [299, 172] width 94 height 7
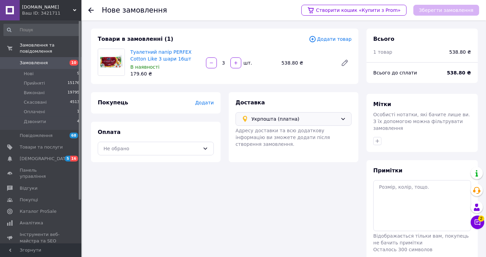
click at [204, 105] on span "Додати" at bounding box center [204, 102] width 19 height 5
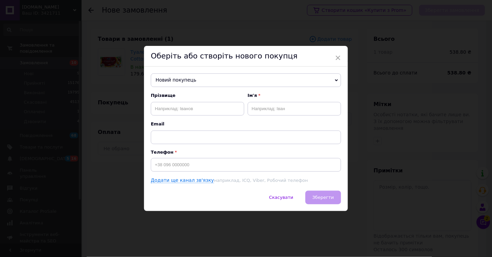
click at [174, 82] on span "Новий покупець" at bounding box center [246, 80] width 190 height 14
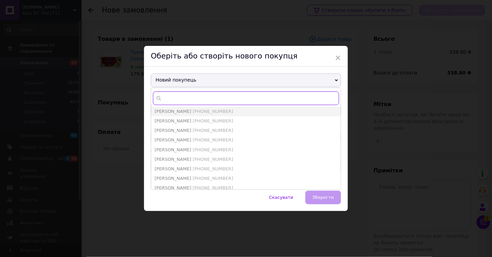
paste input "380981201207"
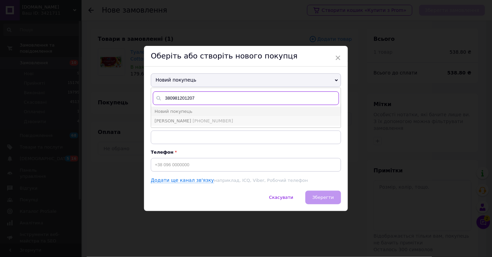
type input "380981201207"
click at [185, 118] on span "[PERSON_NAME] [PHONE_NUMBER]" at bounding box center [194, 120] width 78 height 5
type input "[PERSON_NAME]"
type input "[PHONE_NUMBER]"
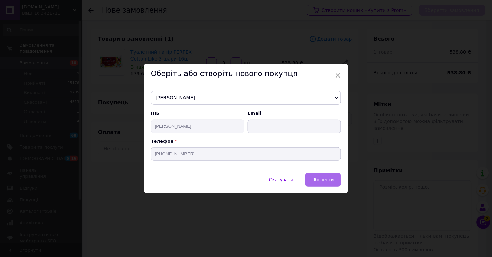
click at [328, 184] on button "Зберегти" at bounding box center [323, 180] width 36 height 14
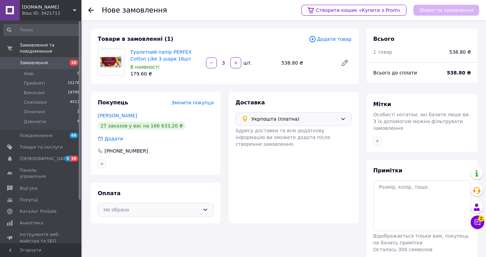
click at [196, 212] on div "Не обрано" at bounding box center [152, 209] width 96 height 7
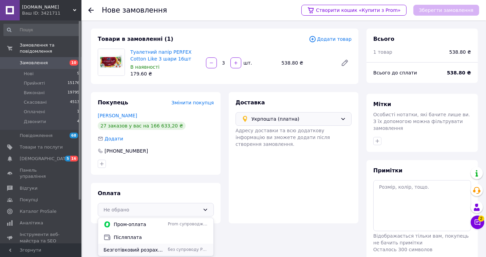
click at [181, 246] on div "Безготівковий розрахунок без супроводу Prom" at bounding box center [156, 250] width 116 height 12
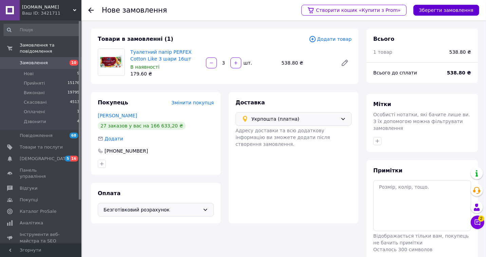
click at [437, 10] on button "Зберегти замовлення" at bounding box center [447, 10] width 66 height 11
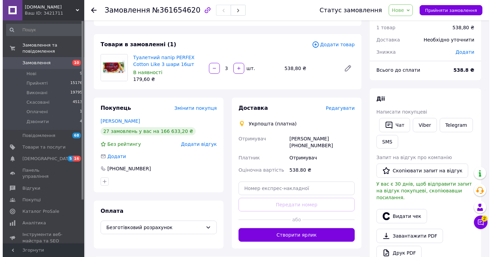
scroll to position [38, 0]
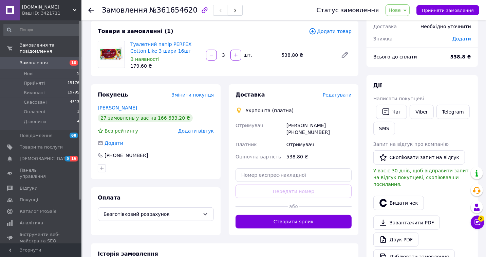
click at [341, 92] on span "Редагувати" at bounding box center [337, 94] width 29 height 5
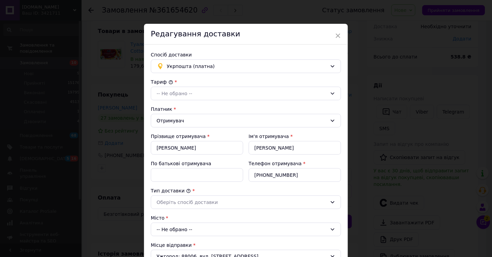
drag, startPoint x: 191, startPoint y: 90, endPoint x: 190, endPoint y: 101, distance: 10.9
click at [191, 90] on div "-- Не обрано --" at bounding box center [242, 93] width 171 height 7
click at [187, 110] on li "Стандарт" at bounding box center [246, 108] width 190 height 13
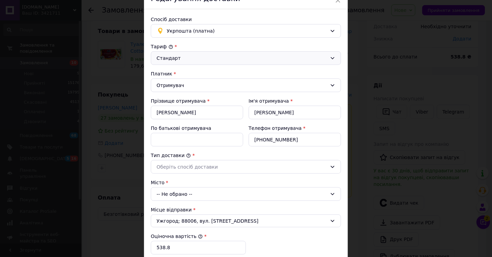
scroll to position [75, 0]
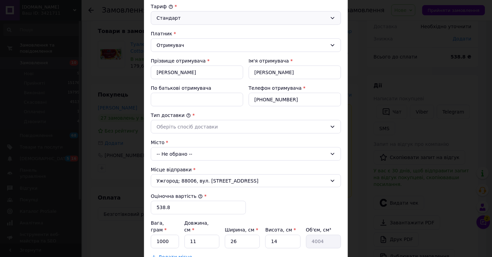
click at [182, 154] on div "-- Не обрано --" at bounding box center [246, 154] width 190 height 14
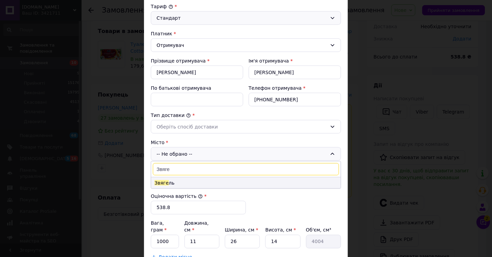
type input "Звяге"
click at [179, 185] on li "Звяге ль" at bounding box center [246, 182] width 190 height 11
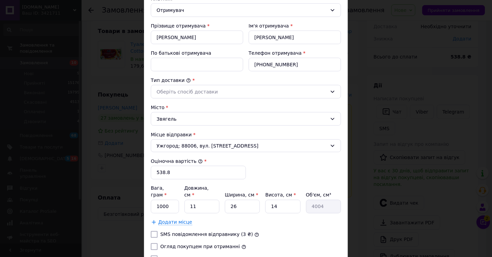
scroll to position [151, 0]
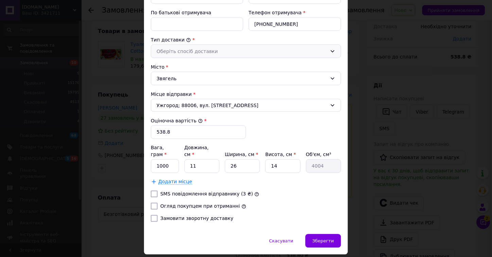
click at [192, 49] on div "Оберіть спосіб доставки" at bounding box center [242, 51] width 171 height 7
click at [194, 67] on li "Склад - склад" at bounding box center [246, 65] width 190 height 13
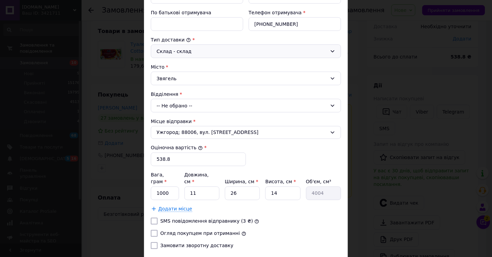
click at [183, 103] on div "-- Не обрано --" at bounding box center [246, 106] width 190 height 14
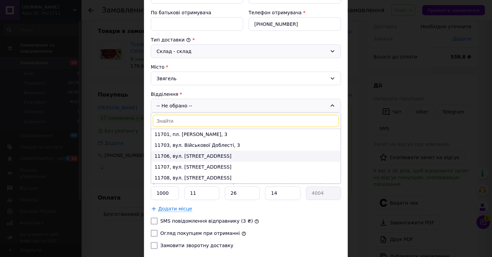
click at [186, 157] on li "11706, вул. [STREET_ADDRESS]" at bounding box center [246, 156] width 190 height 11
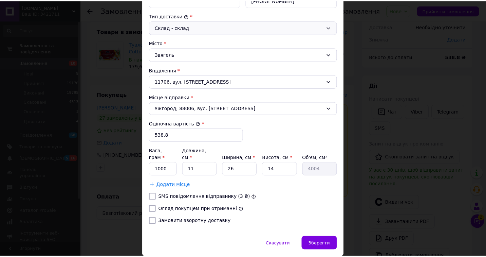
scroll to position [193, 0]
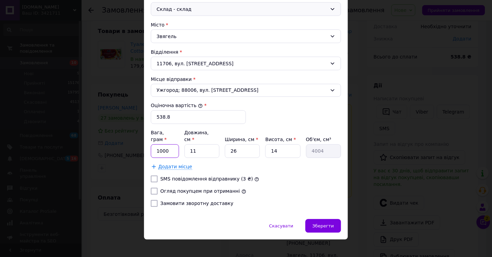
drag, startPoint x: 158, startPoint y: 144, endPoint x: 155, endPoint y: 143, distance: 3.9
click at [155, 144] on input "1000" at bounding box center [165, 151] width 28 height 14
type input "6000"
click at [329, 224] on span "Зберегти" at bounding box center [323, 226] width 21 height 5
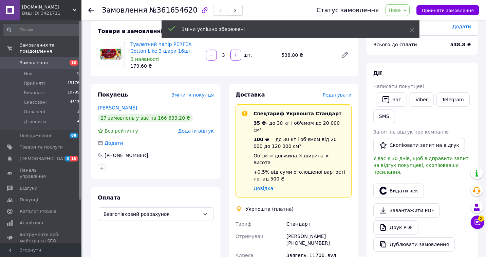
click at [401, 9] on span "Нове" at bounding box center [395, 9] width 12 height 5
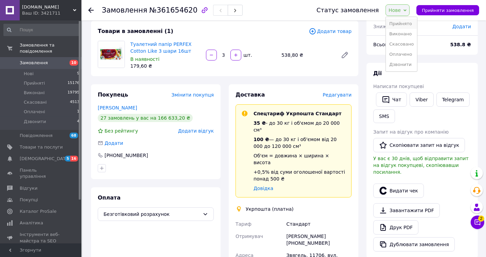
click at [407, 19] on li "Прийнято" at bounding box center [401, 24] width 31 height 10
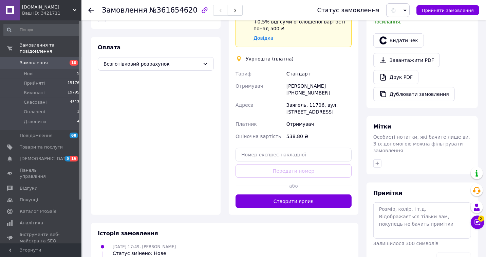
scroll to position [189, 0]
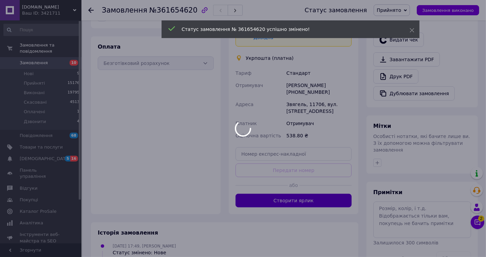
click at [303, 184] on body "[DOMAIN_NAME] Ваш ID: 3421711 Сайт [DOMAIN_NAME] Кабінет покупця Перевірити ста…" at bounding box center [243, 70] width 486 height 519
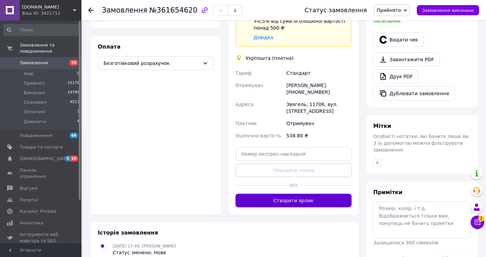
click at [305, 194] on button "Створити ярлик" at bounding box center [294, 201] width 116 height 14
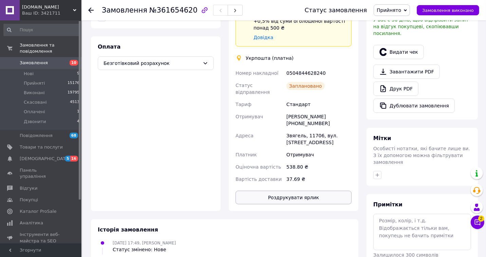
click at [298, 191] on button "Роздрукувати ярлик" at bounding box center [294, 198] width 116 height 14
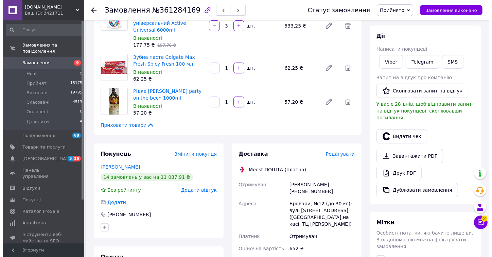
scroll to position [75, 0]
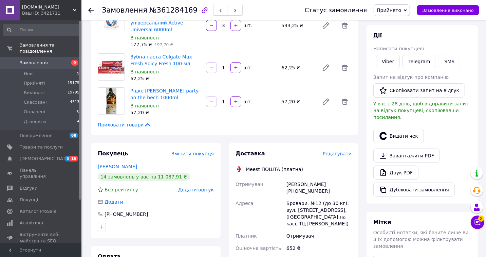
click at [336, 151] on span "Редагувати" at bounding box center [337, 153] width 29 height 5
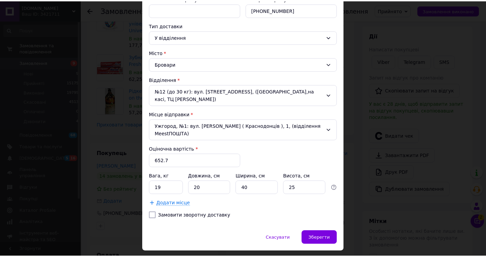
scroll to position [142, 0]
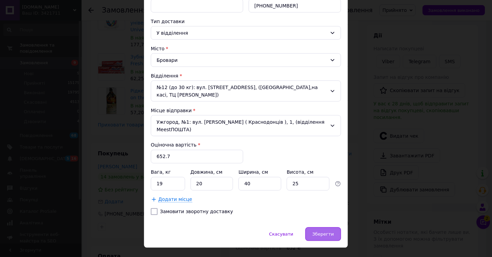
click at [323, 232] on span "Зберегти" at bounding box center [323, 234] width 21 height 5
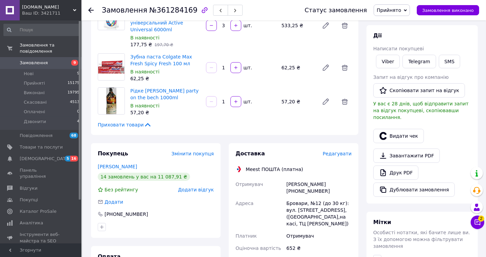
scroll to position [226, 0]
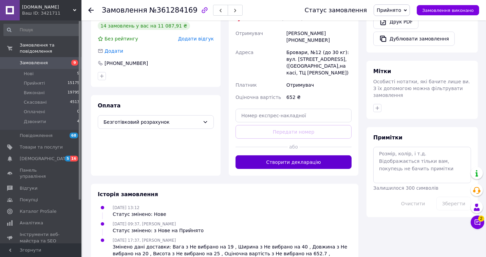
click at [303, 155] on button "Створити декларацію" at bounding box center [294, 162] width 116 height 14
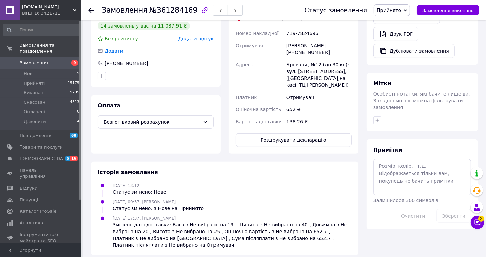
scroll to position [212, 0]
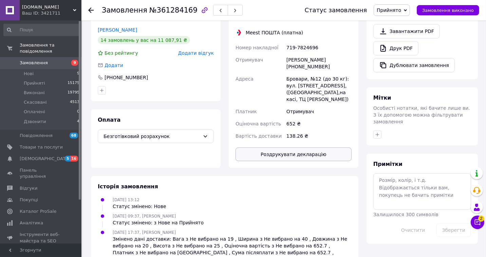
click at [306, 147] on button "Роздрукувати декларацію" at bounding box center [294, 154] width 116 height 14
click at [309, 147] on button "Роздрукувати декларацію" at bounding box center [294, 154] width 116 height 14
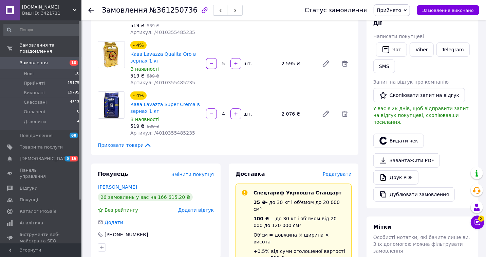
scroll to position [129, 0]
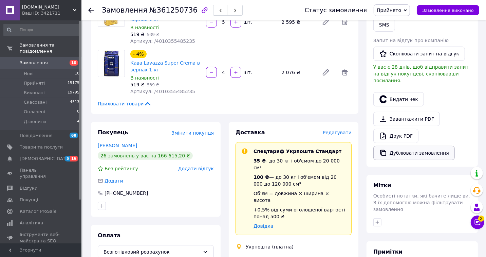
click at [413, 148] on button "Дублювати замовлення" at bounding box center [415, 153] width 82 height 14
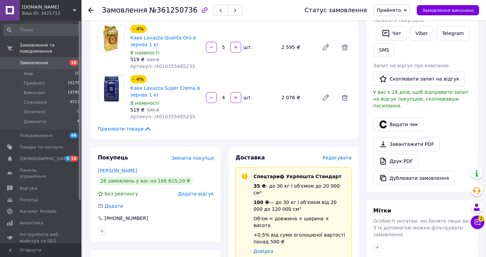
scroll to position [91, 0]
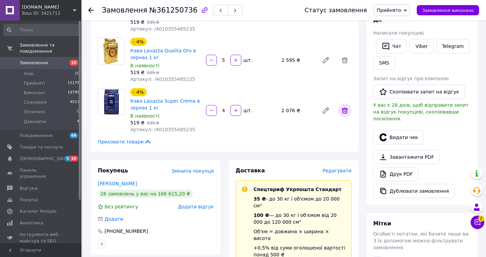
click at [346, 108] on icon at bounding box center [345, 110] width 6 height 6
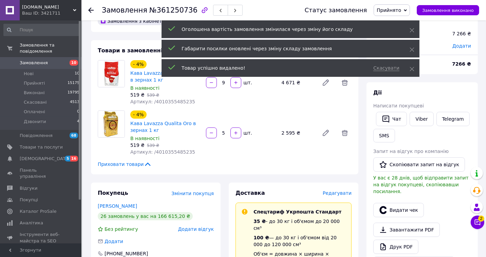
scroll to position [16, 0]
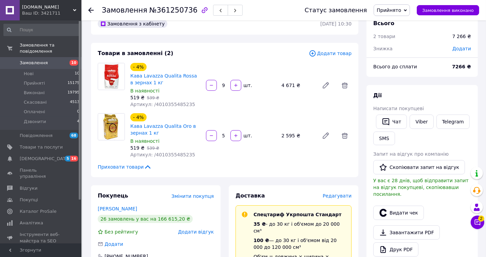
drag, startPoint x: 221, startPoint y: 133, endPoint x: 225, endPoint y: 133, distance: 4.4
click at [225, 133] on input "5" at bounding box center [223, 135] width 11 height 5
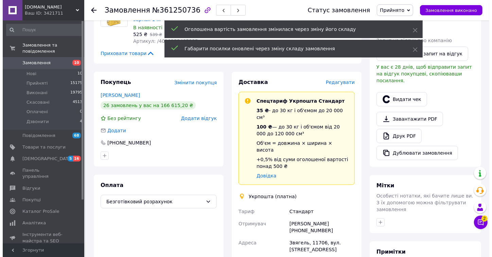
scroll to position [53, 0]
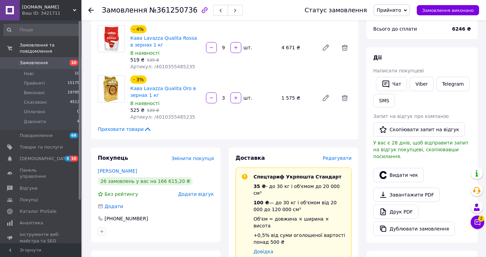
type input "3"
click at [340, 156] on span "Редагувати" at bounding box center [337, 157] width 29 height 5
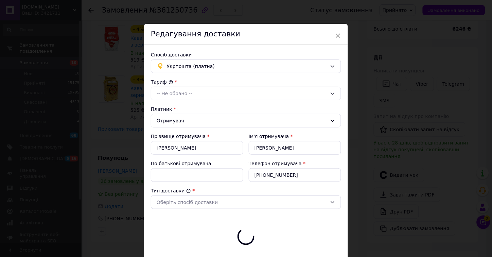
type input "6246"
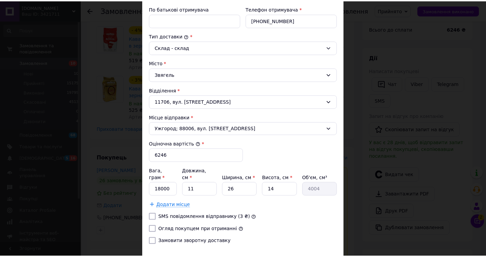
scroll to position [193, 0]
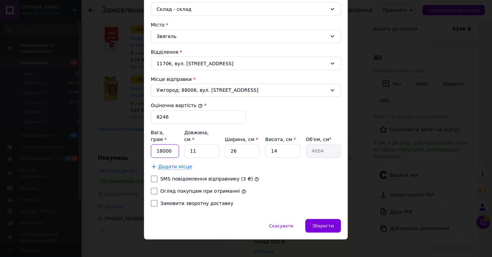
click at [160, 144] on input "18000" at bounding box center [165, 151] width 28 height 14
type input "12000"
click at [324, 224] on span "Зберегти" at bounding box center [323, 226] width 21 height 5
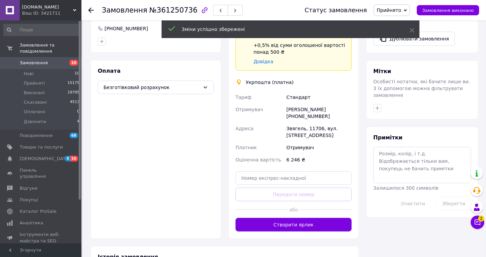
scroll to position [280, 0]
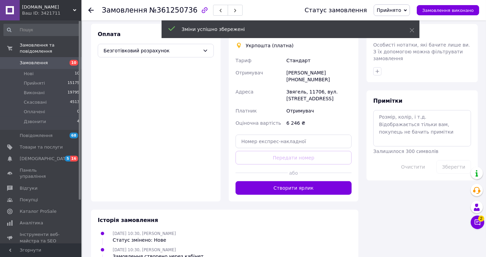
click at [296, 181] on button "Створити ярлик" at bounding box center [294, 188] width 116 height 14
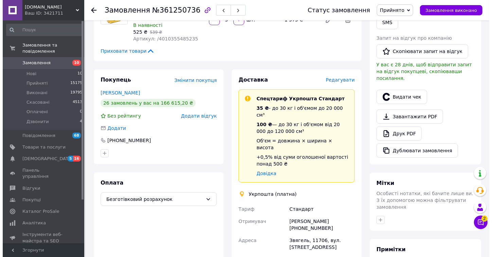
scroll to position [91, 0]
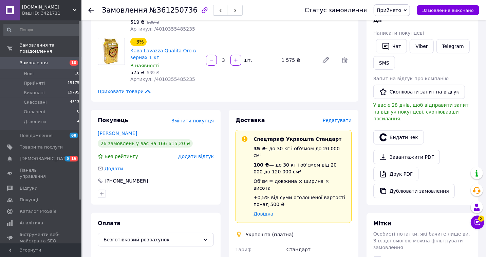
click at [331, 121] on span "Редагувати" at bounding box center [337, 120] width 29 height 5
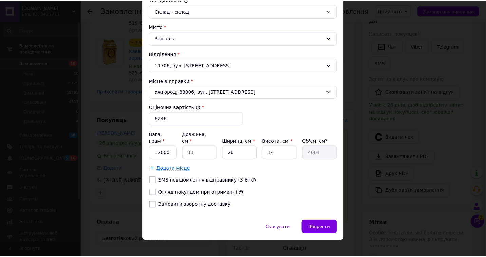
scroll to position [193, 0]
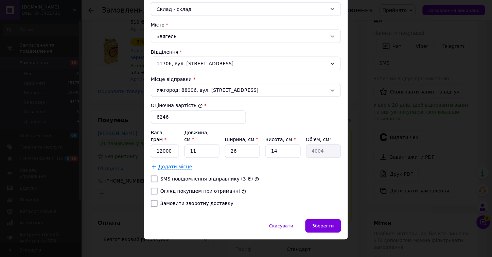
click at [330, 224] on span "Зберегти" at bounding box center [323, 226] width 21 height 5
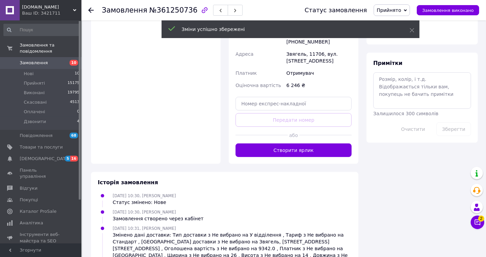
scroll to position [355, 0]
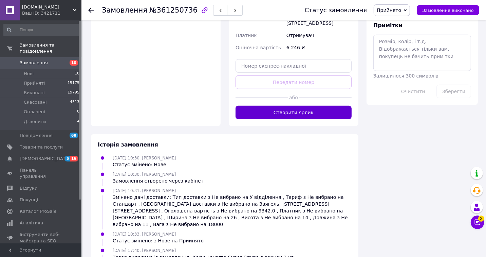
click at [298, 106] on button "Створити ярлик" at bounding box center [294, 113] width 116 height 14
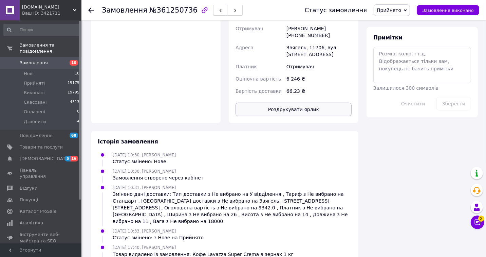
click at [300, 103] on button "Роздрукувати ярлик" at bounding box center [294, 110] width 116 height 14
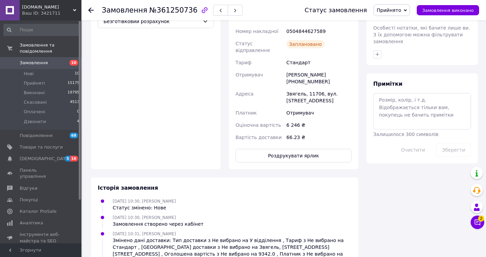
scroll to position [242, 0]
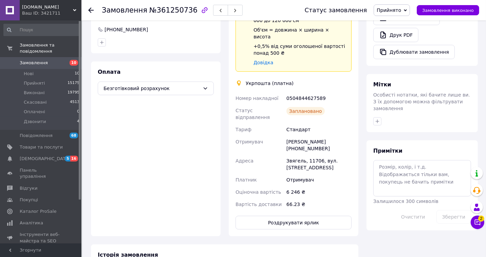
click at [296, 136] on div "Ігор Васянович +380981201207" at bounding box center [319, 145] width 68 height 19
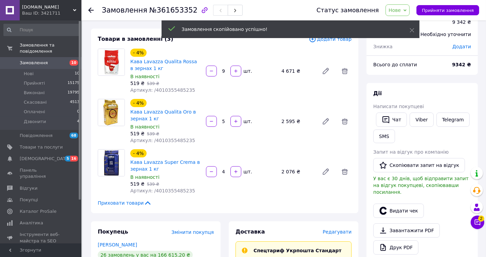
scroll to position [38, 0]
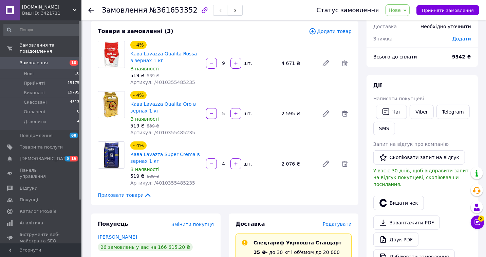
drag, startPoint x: 220, startPoint y: 61, endPoint x: 226, endPoint y: 62, distance: 6.1
click at [226, 62] on input "9" at bounding box center [223, 63] width 11 height 5
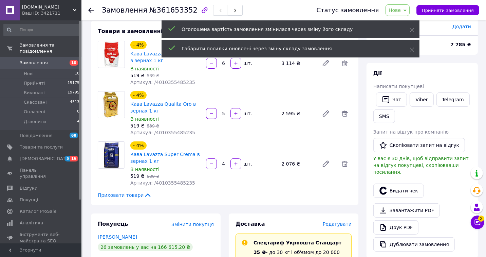
type input "6"
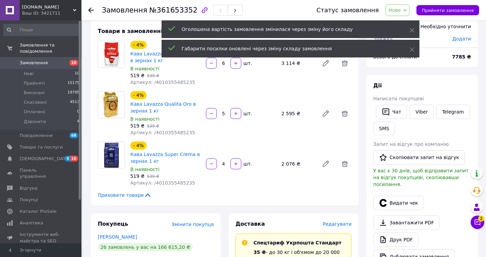
click at [344, 114] on icon at bounding box center [345, 113] width 6 height 6
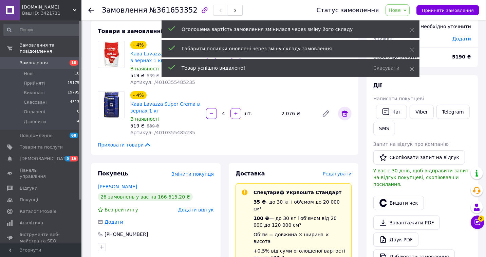
click at [344, 115] on icon at bounding box center [345, 113] width 8 height 8
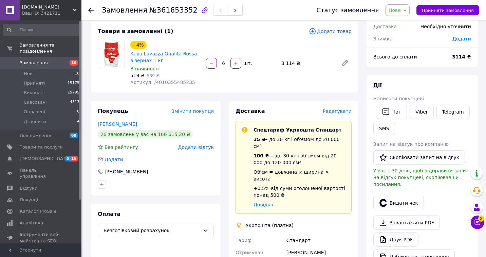
click at [338, 111] on span "Редагувати" at bounding box center [337, 110] width 29 height 5
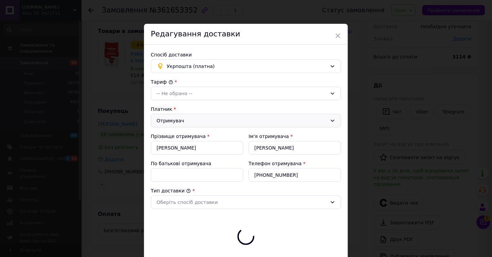
type input "3114"
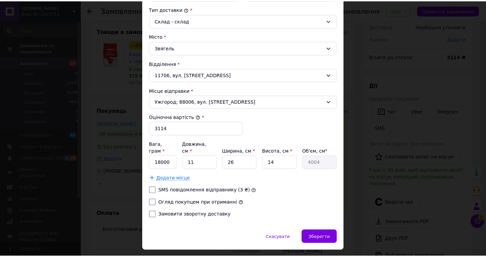
scroll to position [193, 0]
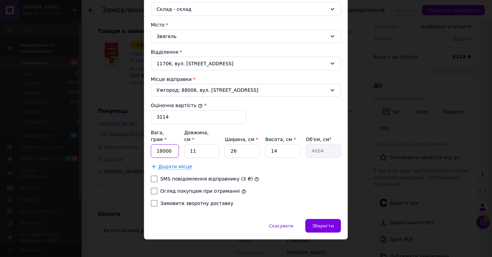
drag, startPoint x: 161, startPoint y: 143, endPoint x: 146, endPoint y: 140, distance: 15.6
click at [146, 140] on div "Спосіб доставки Укрпошта (платна) Тариф * [PERSON_NAME] * Отримувач Прізвище от…" at bounding box center [246, 36] width 204 height 368
type input "6000"
drag, startPoint x: 321, startPoint y: 216, endPoint x: 297, endPoint y: 167, distance: 54.5
click at [321, 224] on span "Зберегти" at bounding box center [323, 226] width 21 height 5
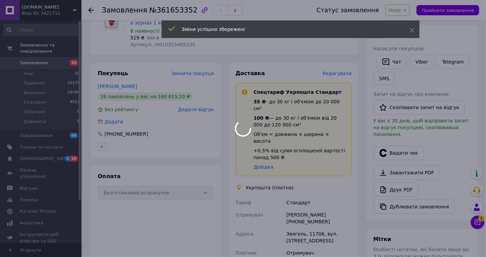
scroll to position [151, 0]
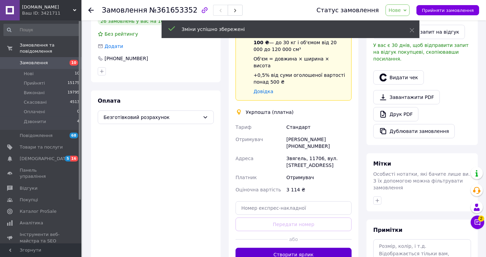
click at [300, 248] on button "Створити ярлик" at bounding box center [294, 255] width 116 height 14
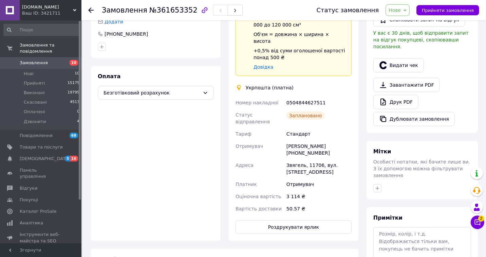
scroll to position [189, 0]
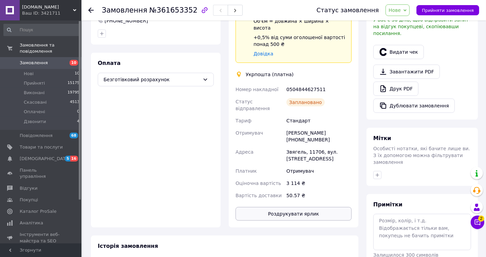
click at [310, 207] on button "Роздрукувати ярлик" at bounding box center [294, 214] width 116 height 14
click at [408, 10] on span "Нове" at bounding box center [398, 10] width 24 height 12
drag, startPoint x: 405, startPoint y: 21, endPoint x: 282, endPoint y: 21, distance: 122.6
click at [402, 21] on li "Прийнято" at bounding box center [401, 24] width 31 height 10
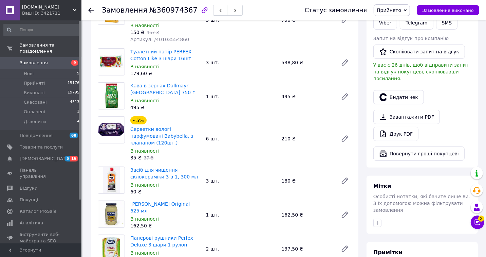
scroll to position [151, 0]
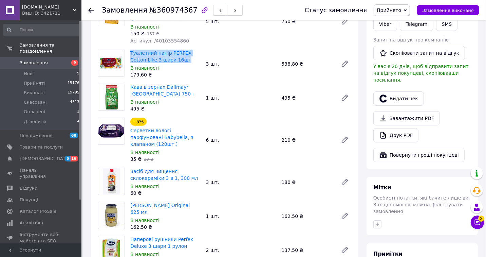
drag, startPoint x: 130, startPoint y: 50, endPoint x: 171, endPoint y: 58, distance: 41.5
click at [171, 58] on div "Туалетний папір PERFEX Cotton Like 3 шари 16шт В наявності 179,60 ₴" at bounding box center [166, 63] width 76 height 31
copy link "Туалетний папір PERFEX Cotton Like 3 шари 16шт"
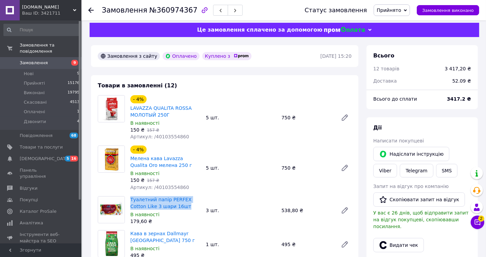
scroll to position [0, 0]
